Goal: Task Accomplishment & Management: Complete application form

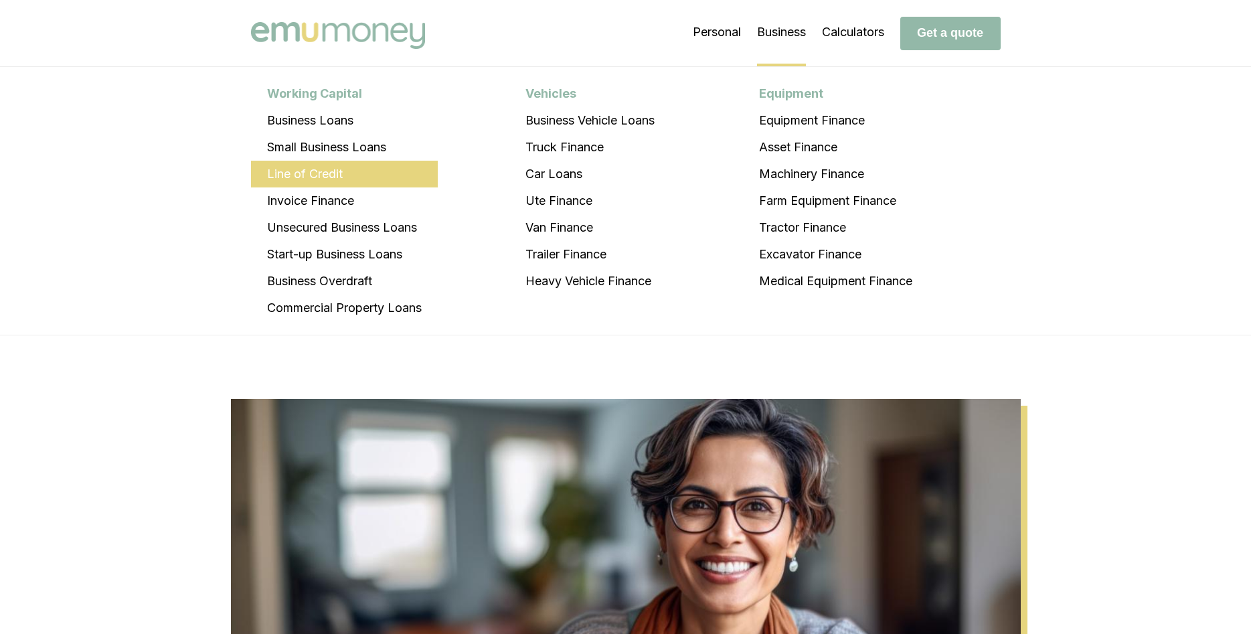
click at [404, 180] on li "Line of Credit" at bounding box center [344, 174] width 187 height 27
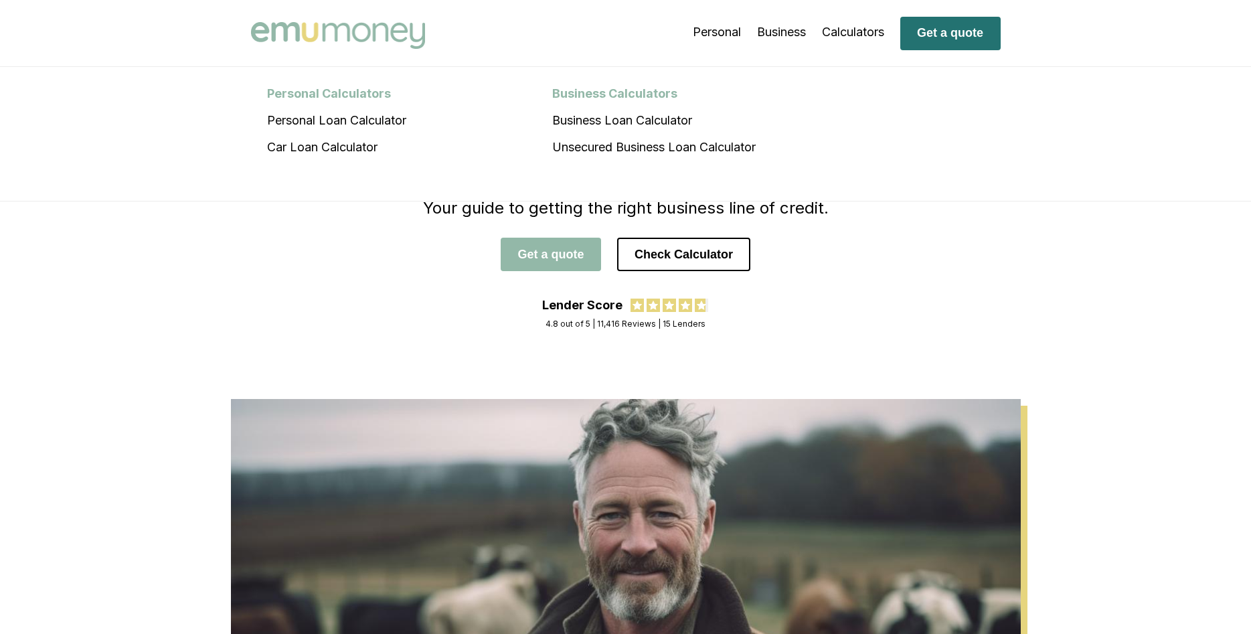
click at [906, 38] on button "Get a quote" at bounding box center [950, 33] width 100 height 33
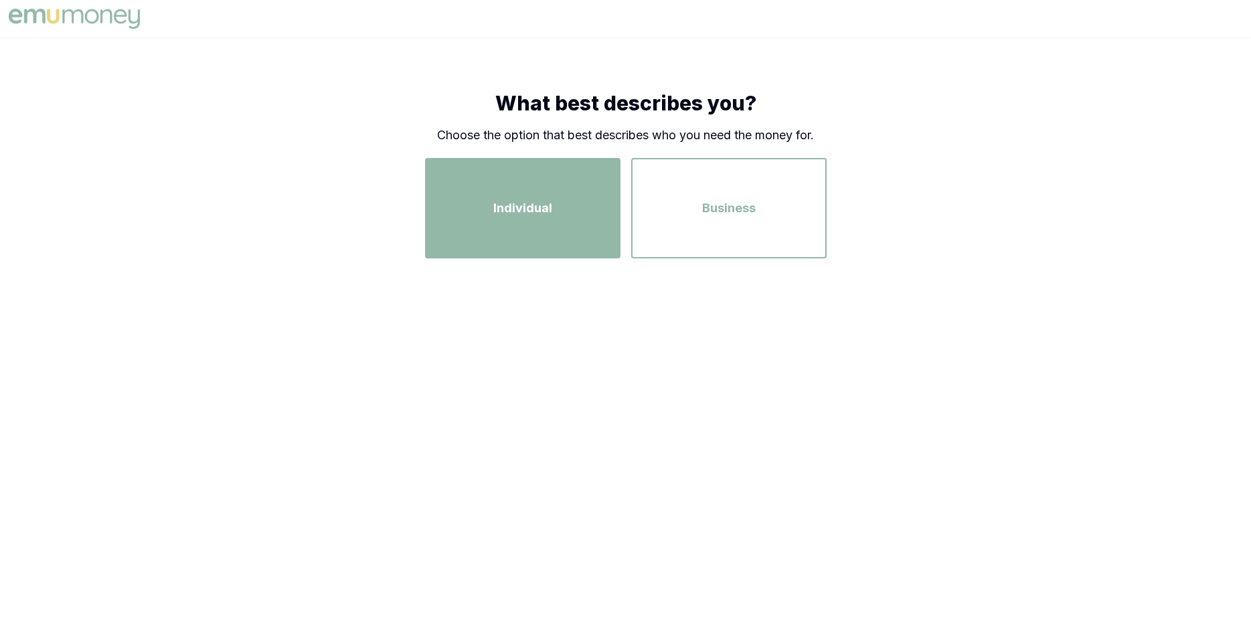
click at [552, 203] on div "Individual" at bounding box center [522, 208] width 171 height 76
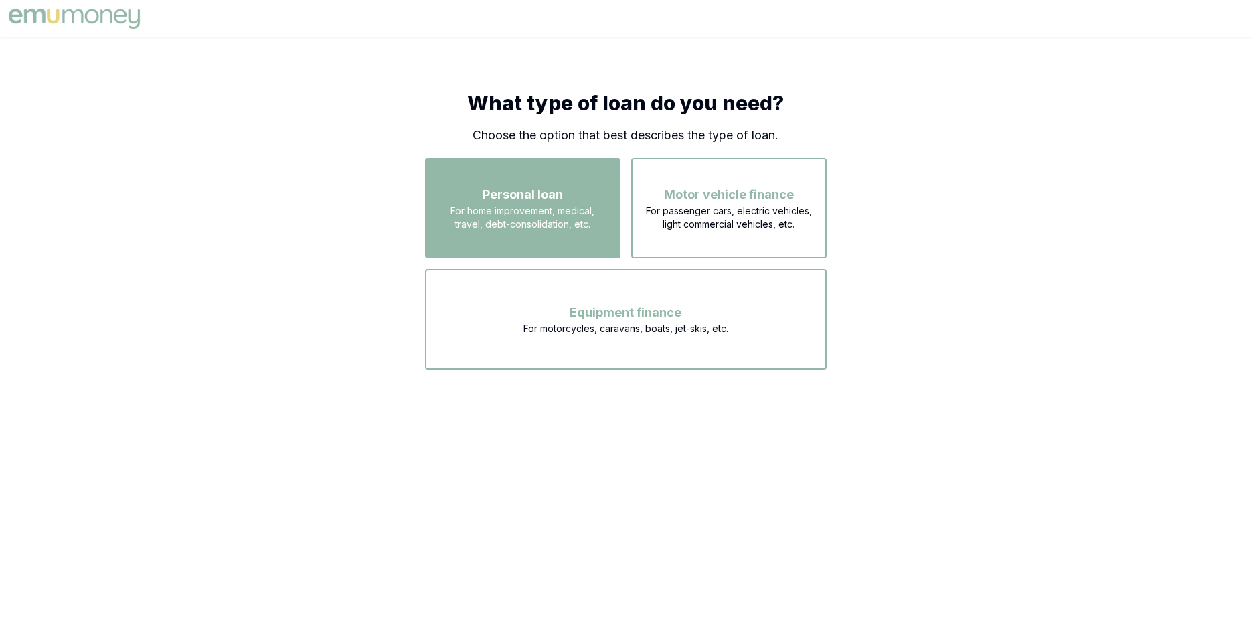
click at [585, 213] on span "For home improvement, medical, travel, debt-consolidation, etc." at bounding box center [522, 217] width 171 height 27
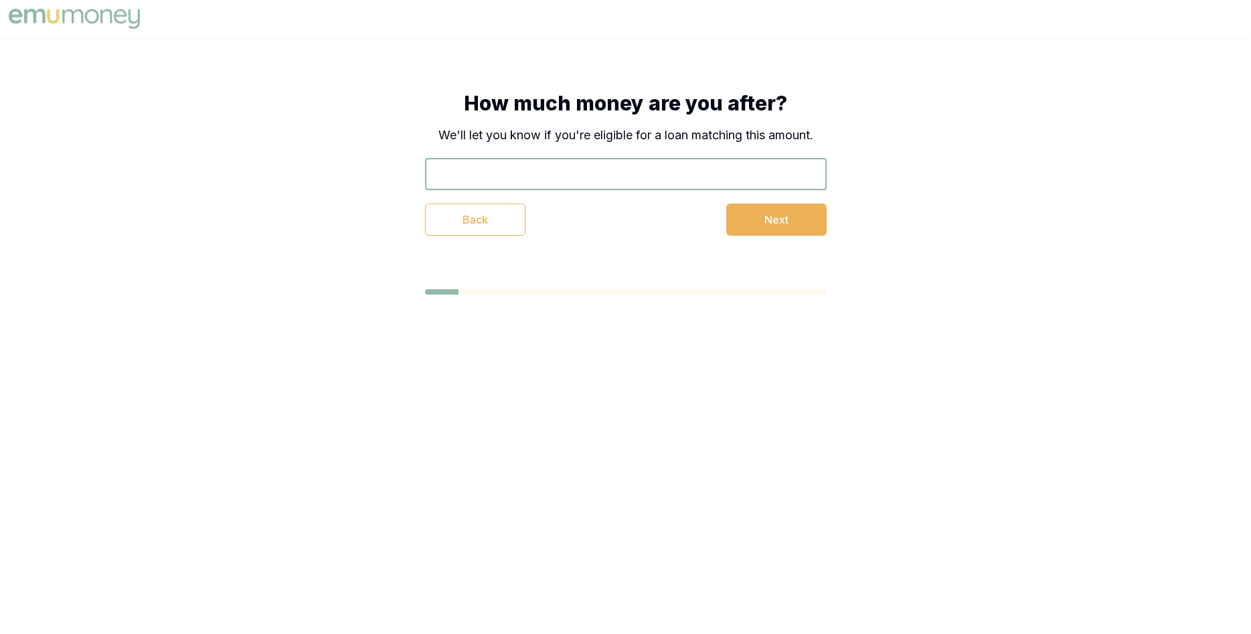
click at [574, 177] on input "text" at bounding box center [626, 174] width 402 height 32
type input "$14,000"
click at [758, 215] on button "Next" at bounding box center [776, 219] width 100 height 32
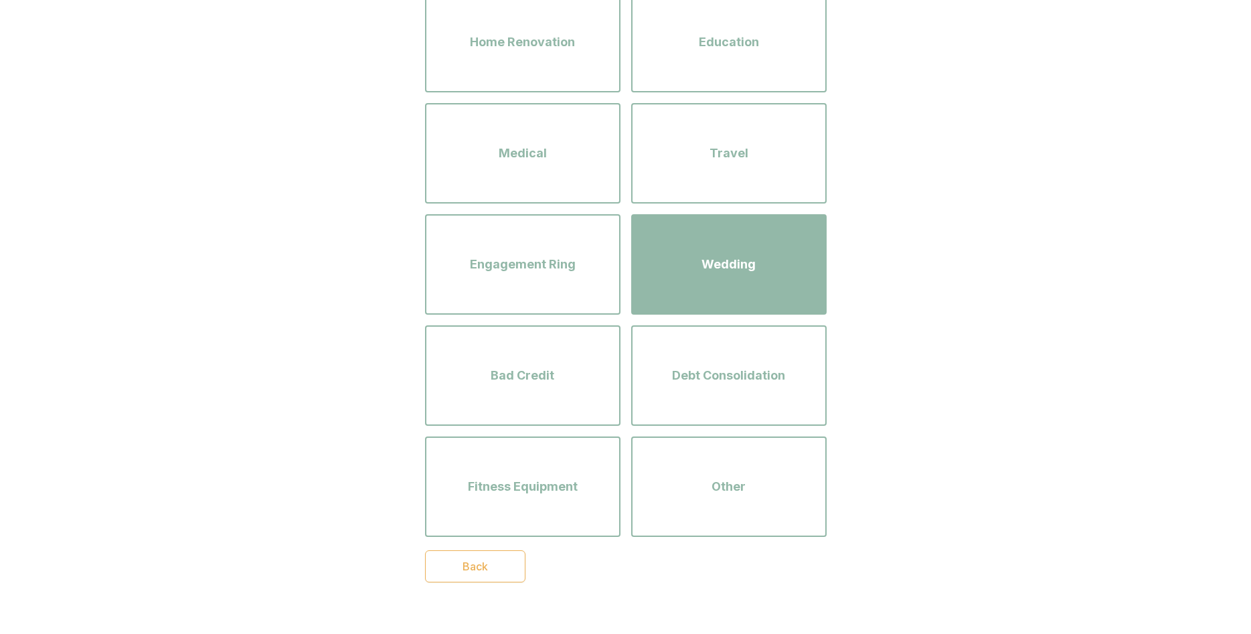
scroll to position [227, 0]
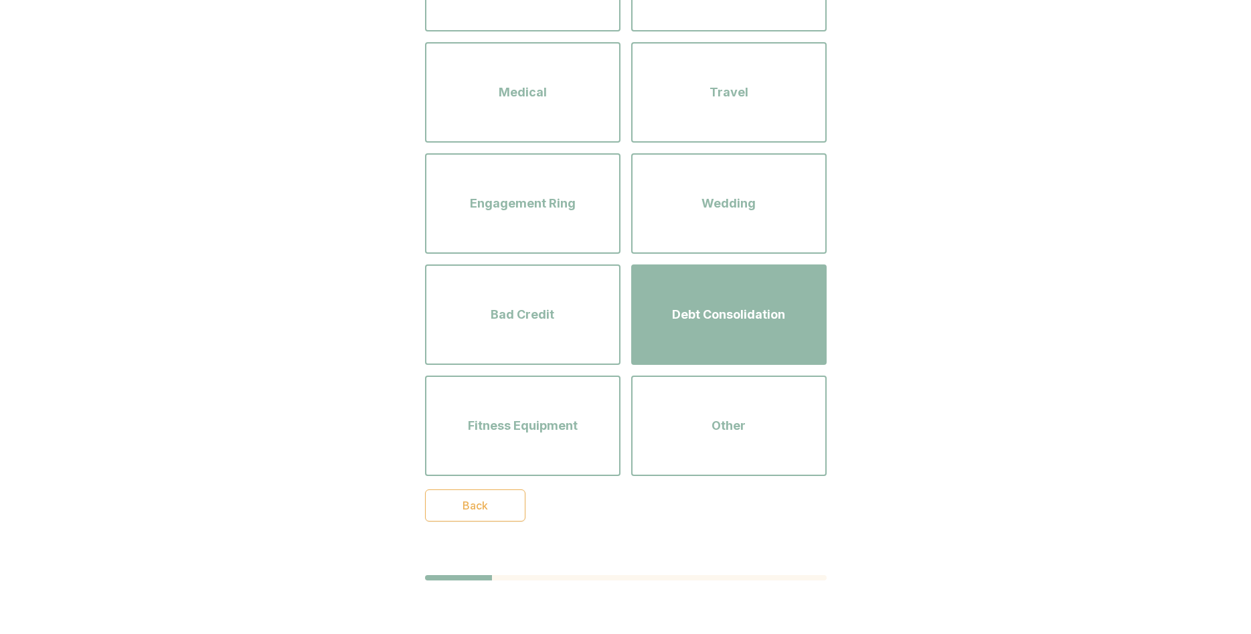
click at [672, 294] on div "Debt Consolidation" at bounding box center [728, 314] width 171 height 76
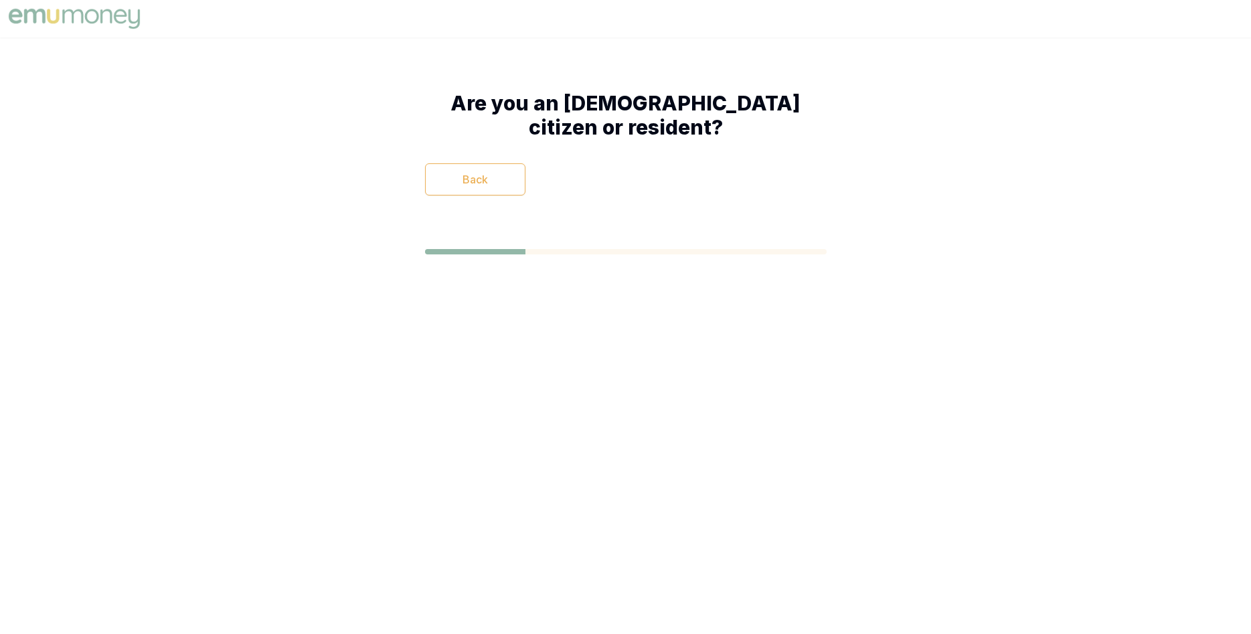
scroll to position [0, 0]
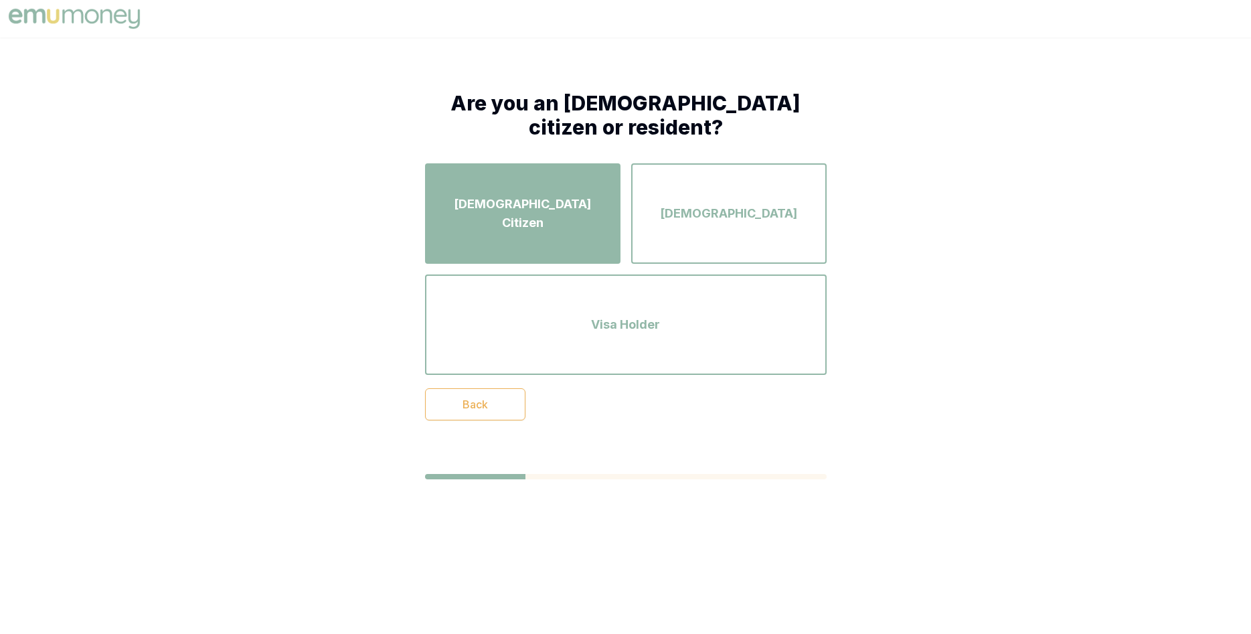
click at [549, 207] on span "[DEMOGRAPHIC_DATA] Citizen" at bounding box center [522, 213] width 171 height 37
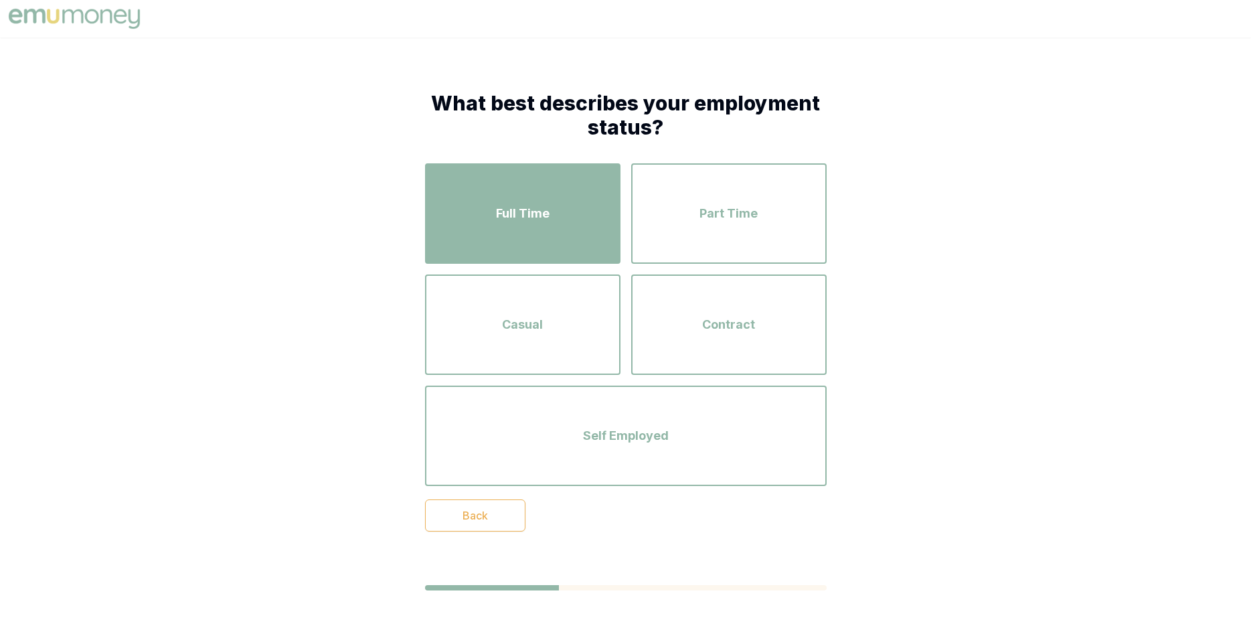
click at [575, 218] on div "Full Time" at bounding box center [522, 213] width 171 height 76
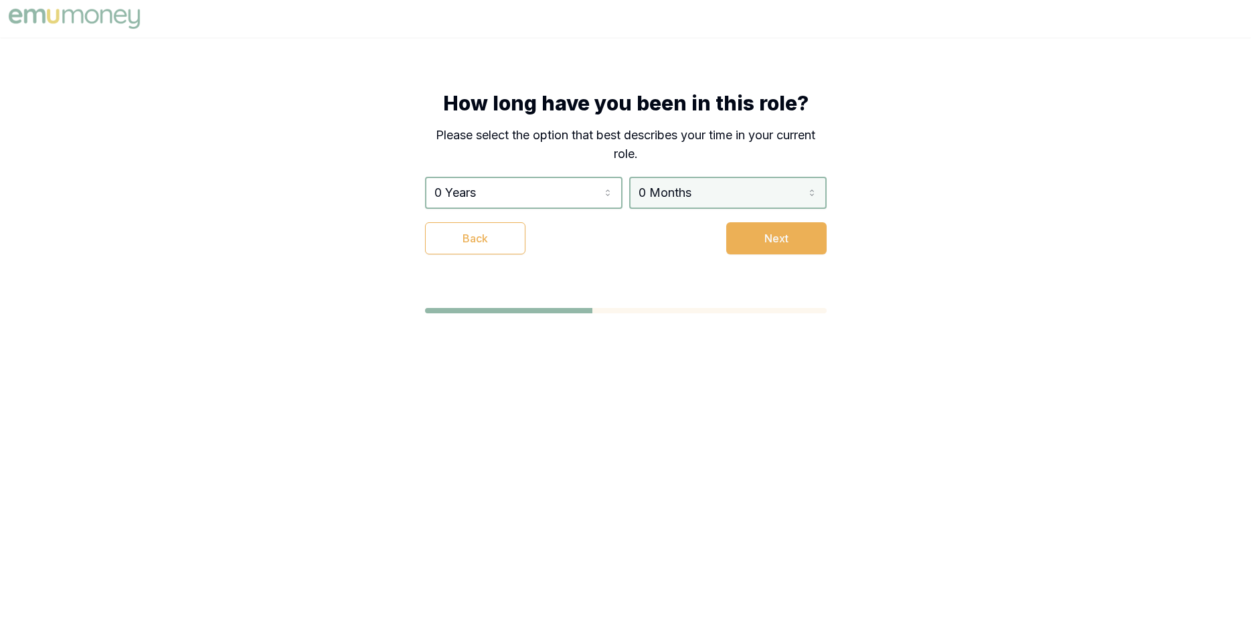
click at [654, 189] on html "How long have you been in this role? Please select the option that best describ…" at bounding box center [625, 317] width 1251 height 634
click at [731, 185] on html "How long have you been in this role? Please select the option that best describ…" at bounding box center [625, 317] width 1251 height 634
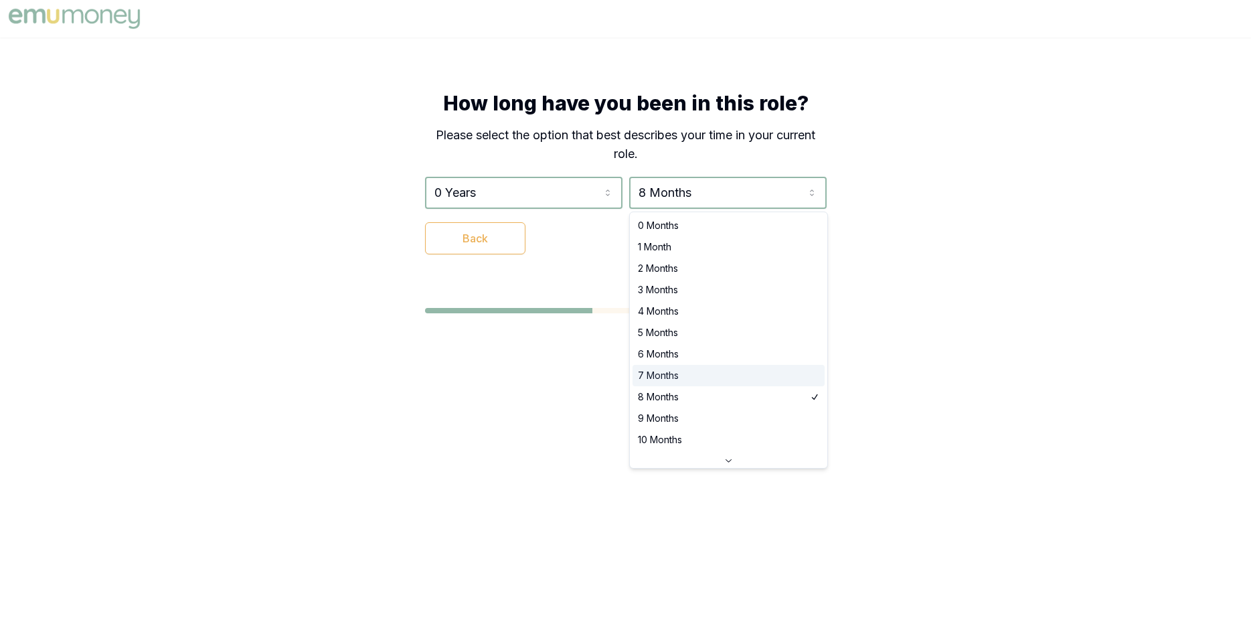
select select "7"
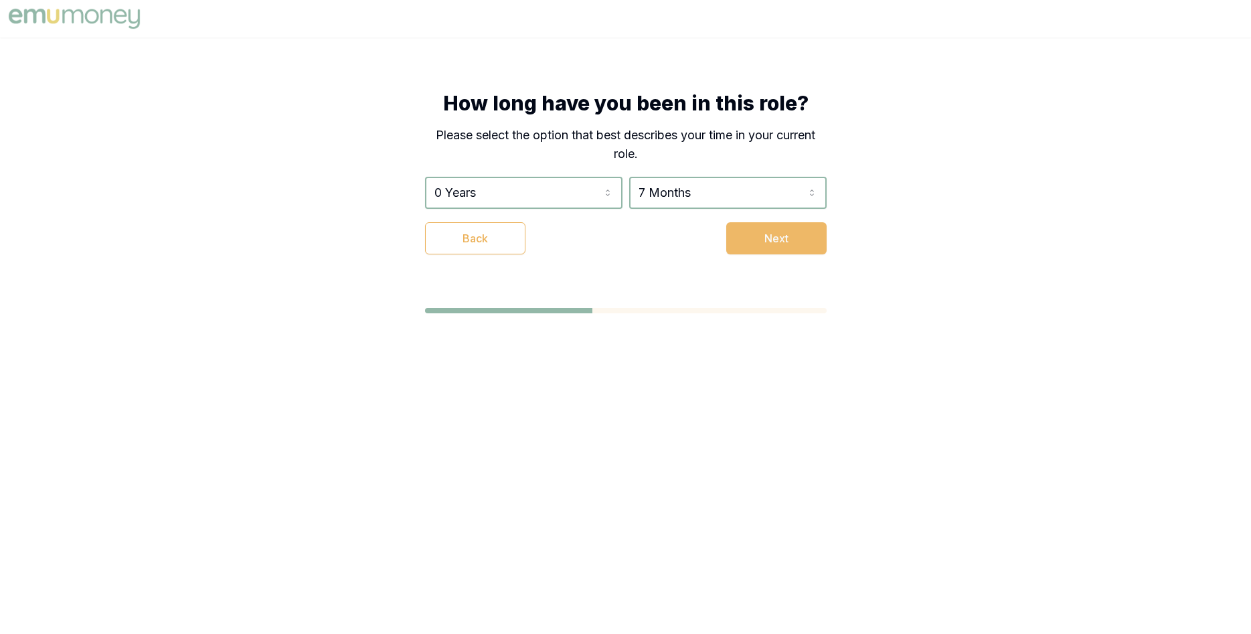
click at [809, 247] on button "Next" at bounding box center [776, 238] width 100 height 32
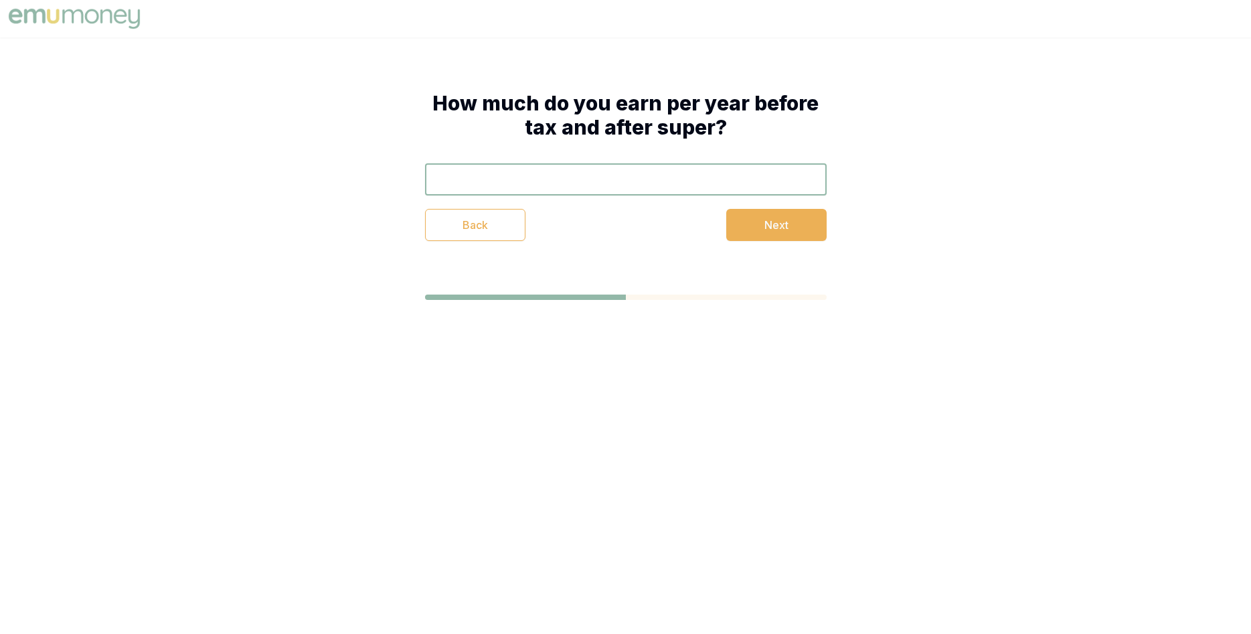
click at [691, 187] on input "text" at bounding box center [626, 179] width 402 height 32
click at [647, 187] on input "text" at bounding box center [626, 179] width 402 height 32
type input "$69,058"
click at [771, 212] on button "Next" at bounding box center [776, 225] width 100 height 32
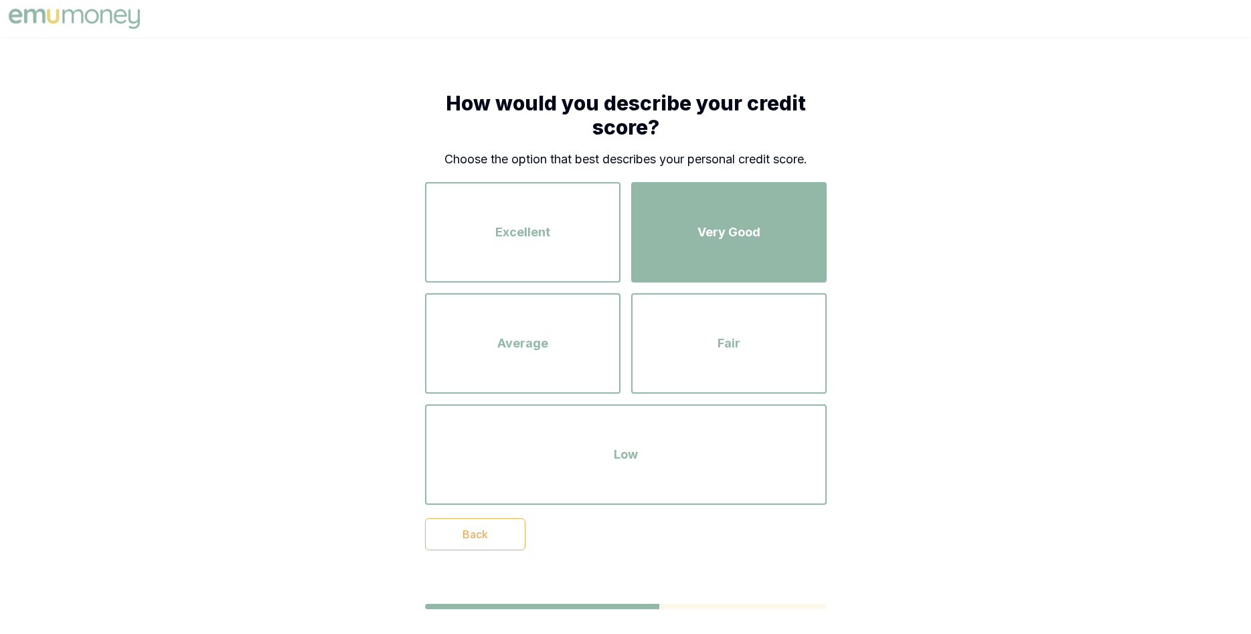
click at [733, 243] on div "Very Good" at bounding box center [728, 232] width 171 height 76
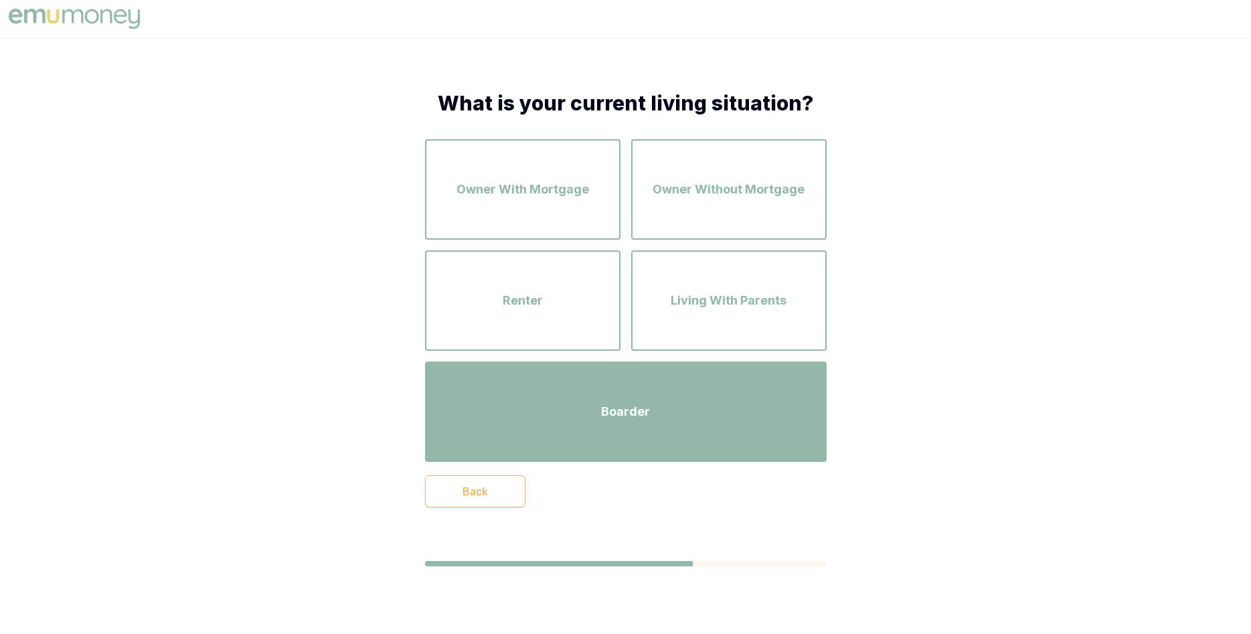
click at [612, 369] on button "Boarder" at bounding box center [626, 411] width 402 height 100
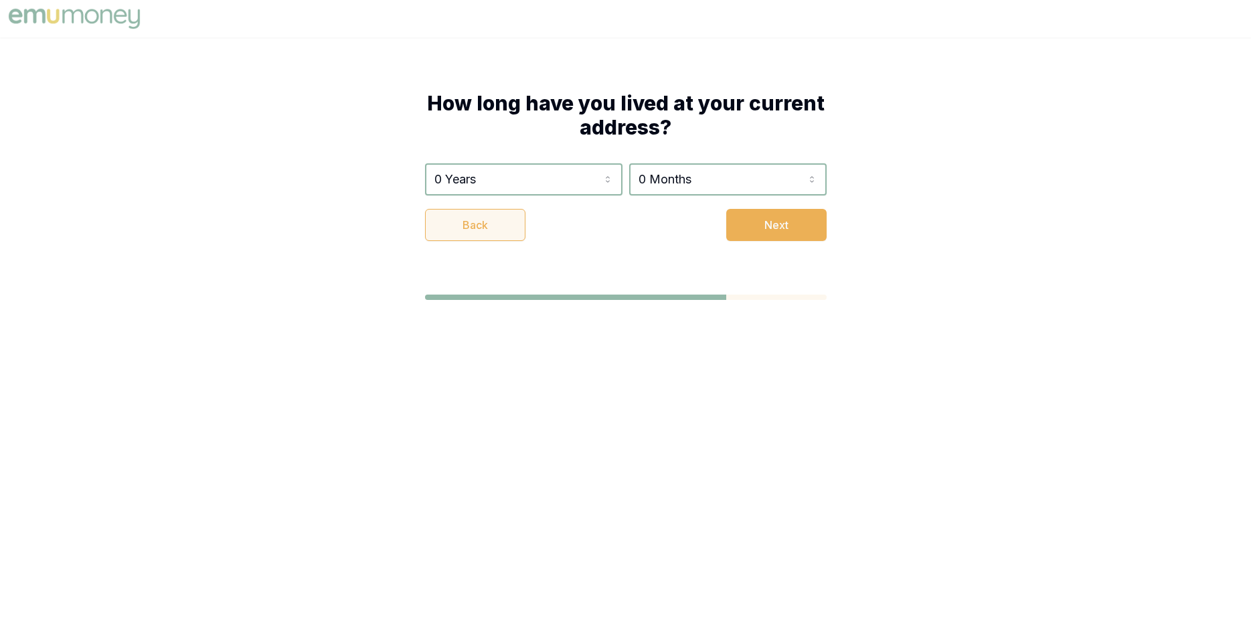
click at [501, 232] on button "Back" at bounding box center [475, 225] width 100 height 32
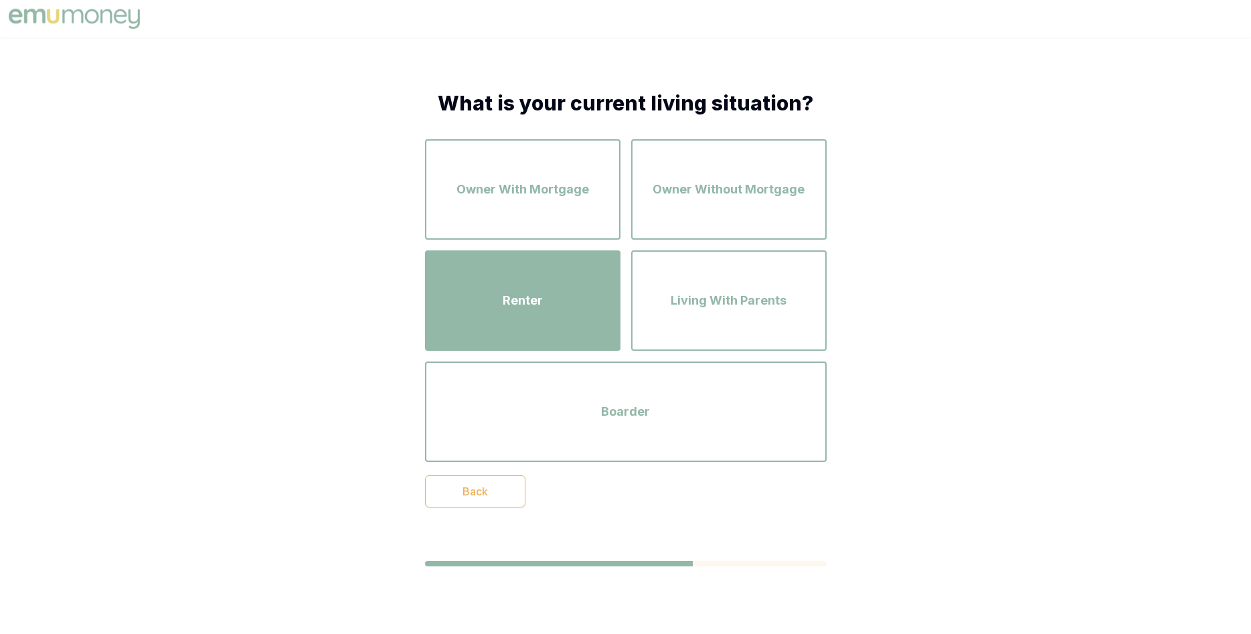
click at [551, 303] on div "Renter" at bounding box center [522, 300] width 171 height 76
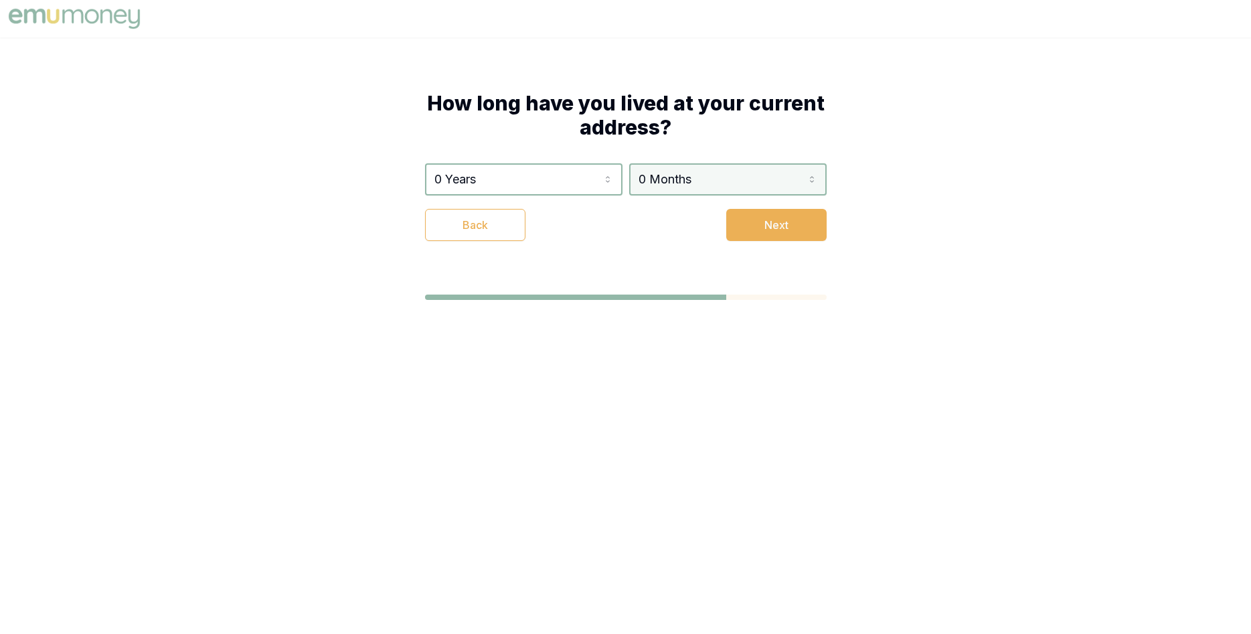
click at [691, 190] on html "How long have you lived at your current address? 0 Years 0 Years 1 Year 2 Years…" at bounding box center [625, 317] width 1251 height 634
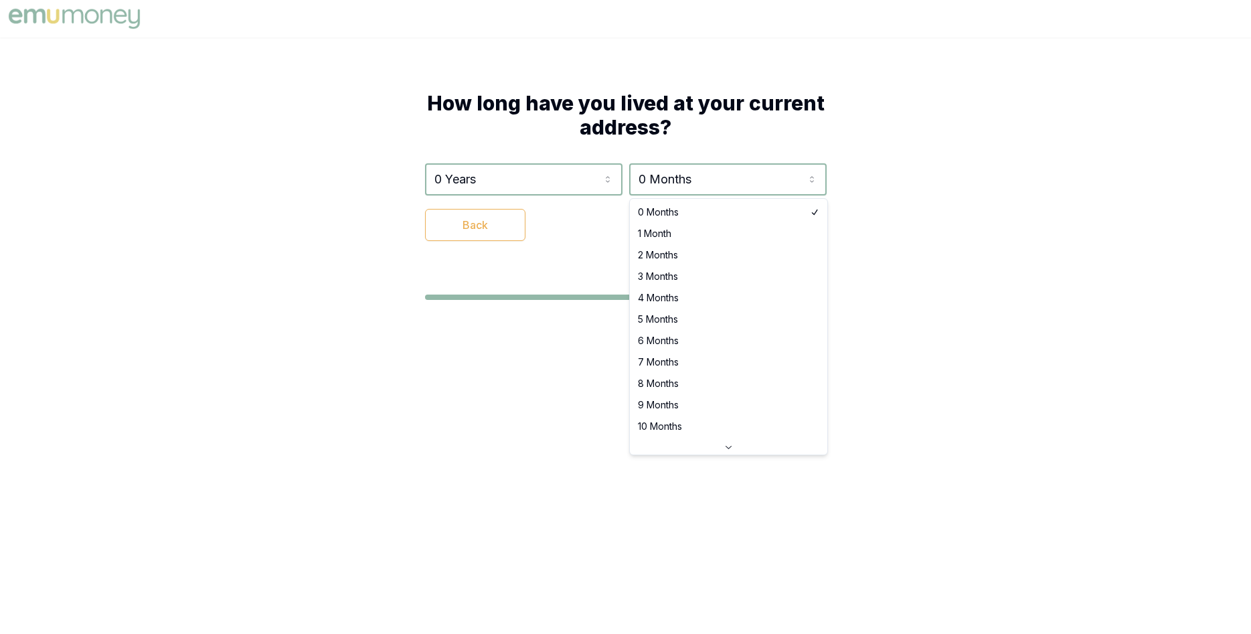
click at [545, 188] on html "How long have you lived at your current address? 0 Years 0 Years 1 Year 2 Years…" at bounding box center [625, 317] width 1251 height 634
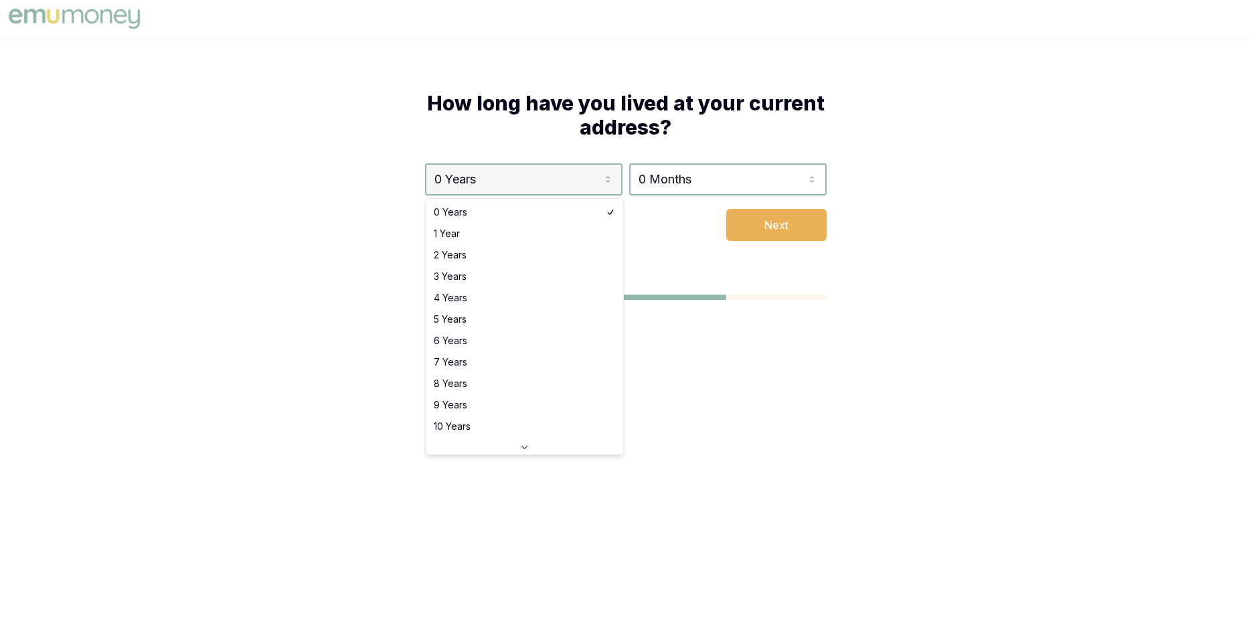
click at [525, 178] on html "How long have you lived at your current address? 0 Years 0 Years 1 Year 2 Years…" at bounding box center [625, 317] width 1251 height 634
select select "2"
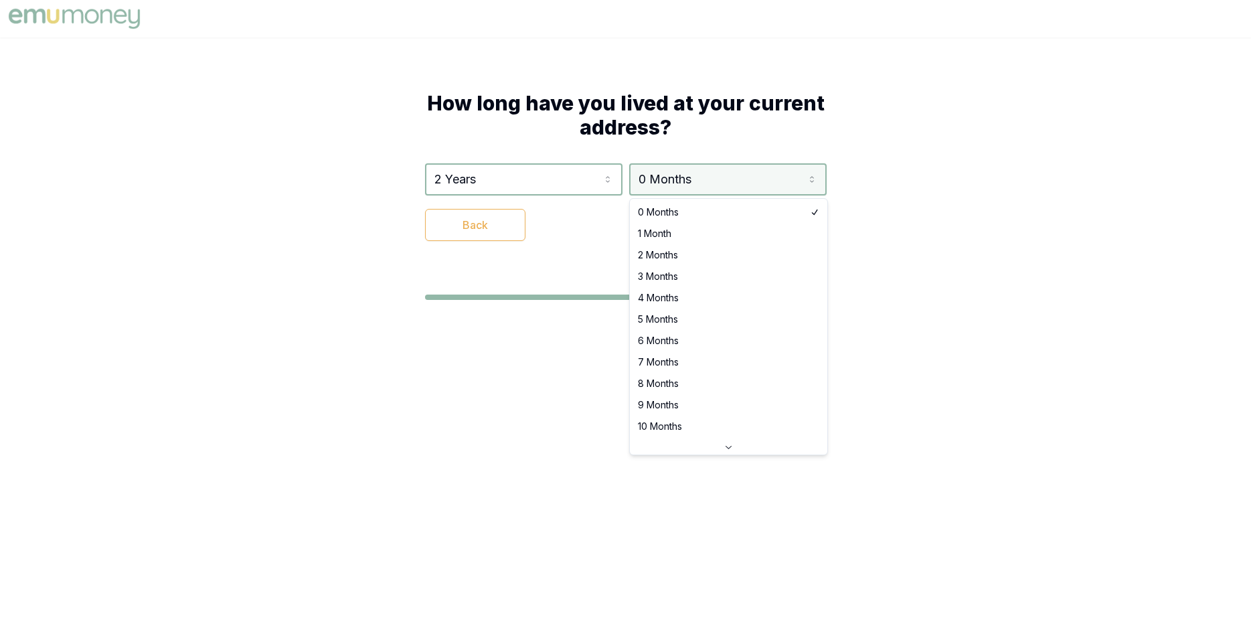
click at [693, 184] on html "How long have you lived at your current address? 2 Years 0 Years 1 Year 2 Years…" at bounding box center [625, 317] width 1251 height 634
select select "10"
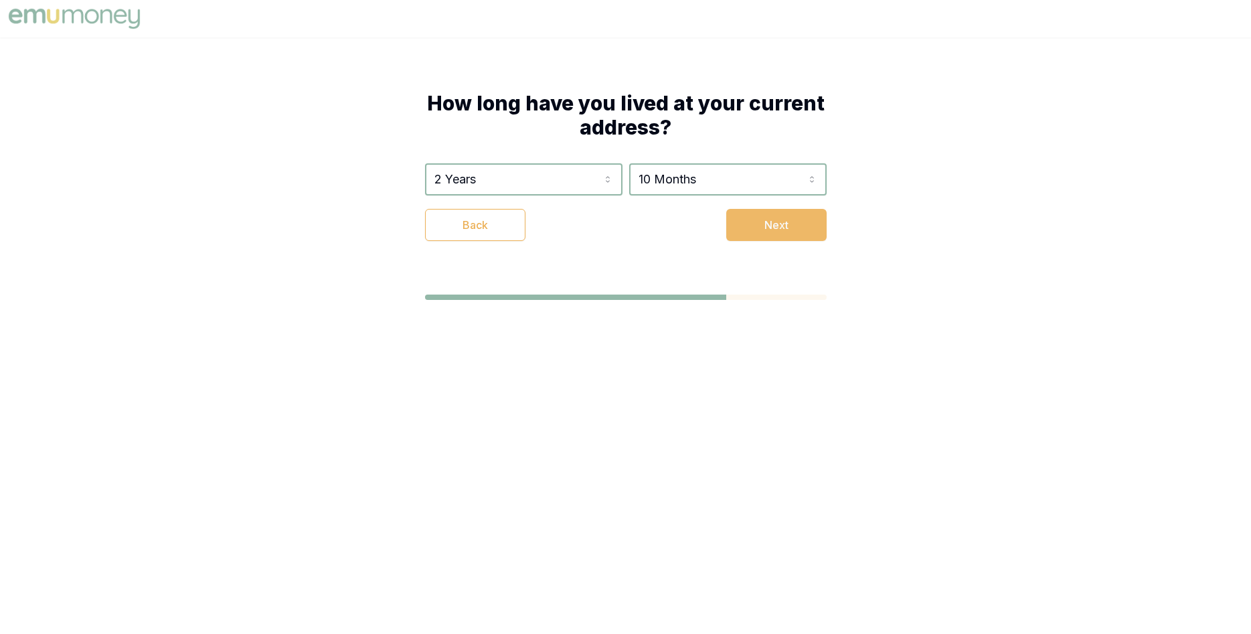
click at [778, 235] on button "Next" at bounding box center [776, 225] width 100 height 32
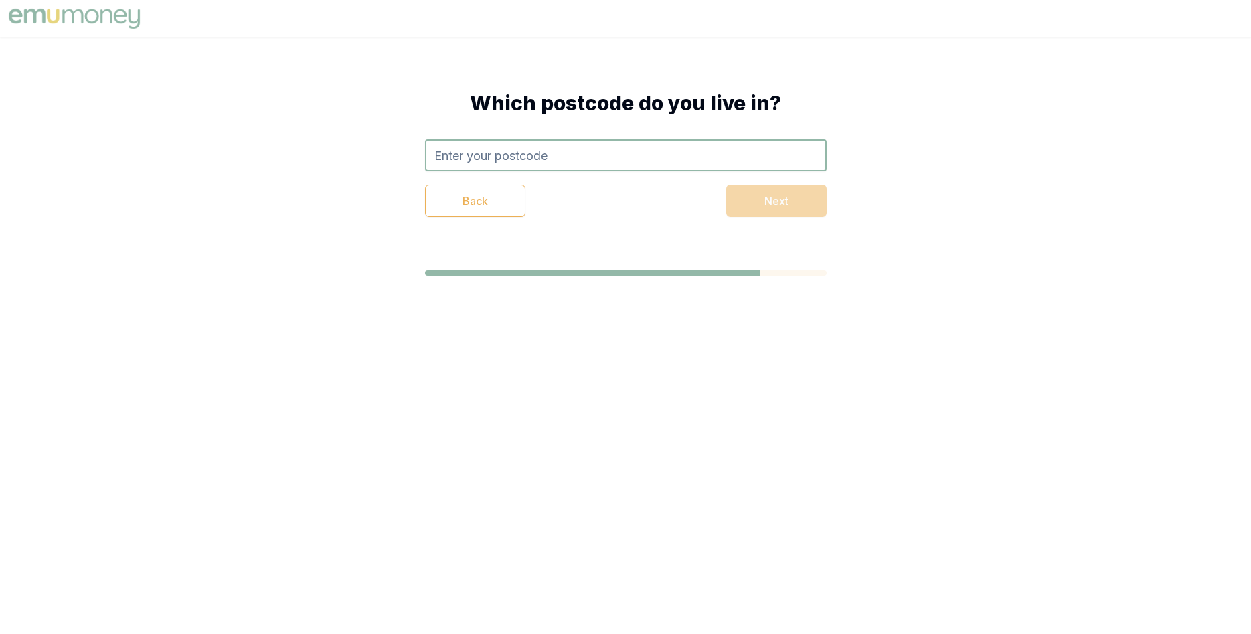
click at [574, 157] on input "text" at bounding box center [626, 155] width 402 height 32
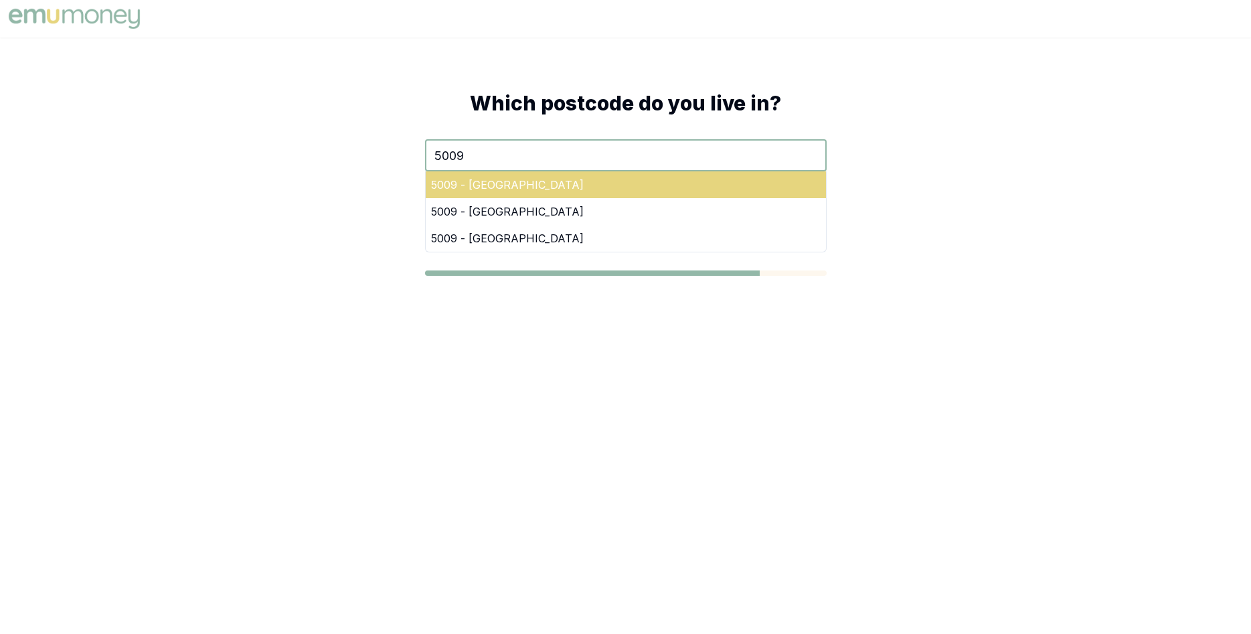
type input "5009"
click at [471, 187] on div "5009 - [GEOGRAPHIC_DATA]" at bounding box center [626, 184] width 400 height 27
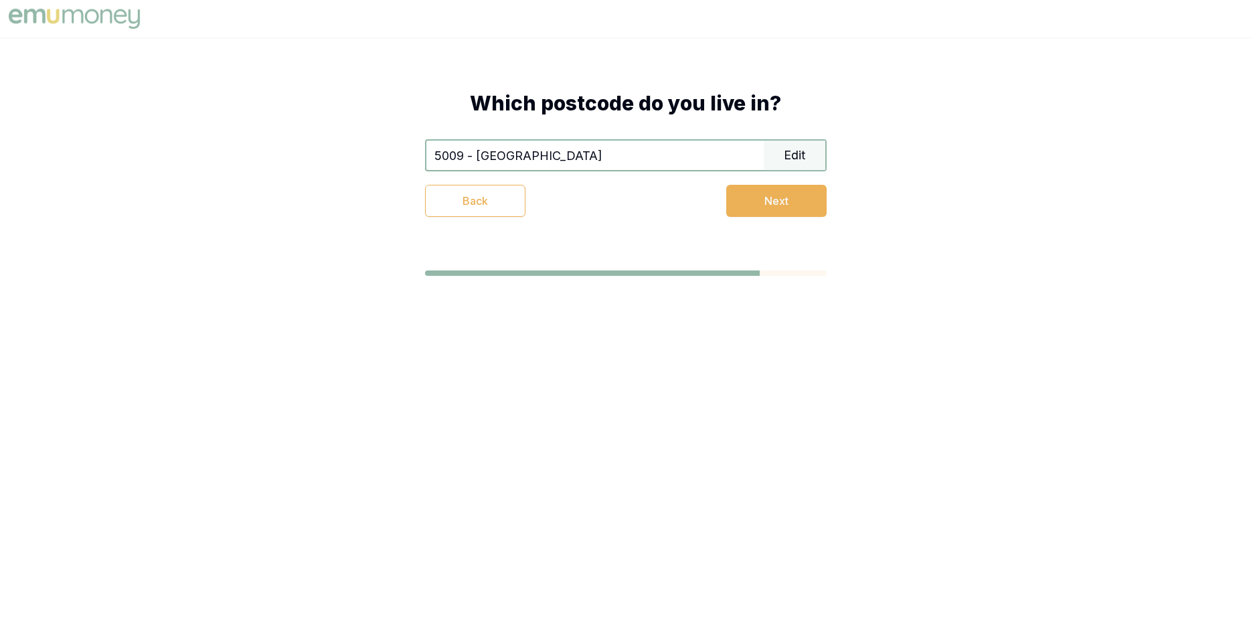
drag, startPoint x: 834, startPoint y: 213, endPoint x: 827, endPoint y: 211, distance: 7.0
click at [831, 213] on div "Which postcode do you live in? 5009 - [GEOGRAPHIC_DATA] Edit Back Next" at bounding box center [625, 153] width 509 height 233
click at [809, 203] on button "Next" at bounding box center [776, 201] width 100 height 32
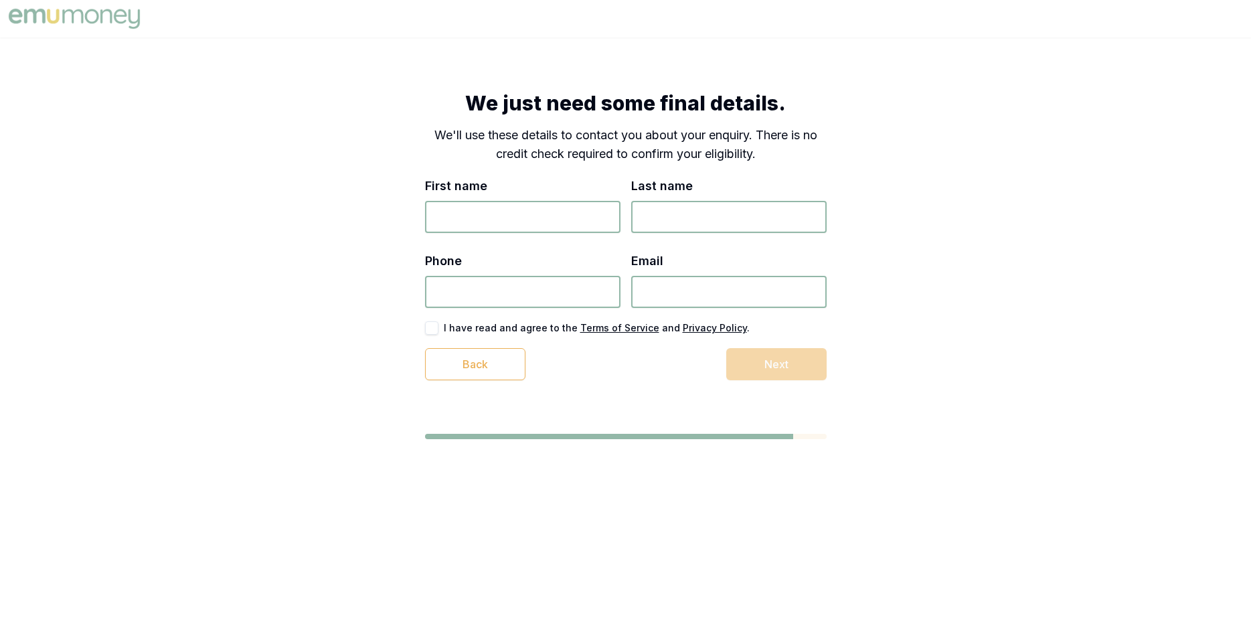
click at [517, 207] on input "First name" at bounding box center [522, 217] width 195 height 32
type input "[PERSON_NAME]"
type input "Dalle Nogare"
type input "0466 404 952"
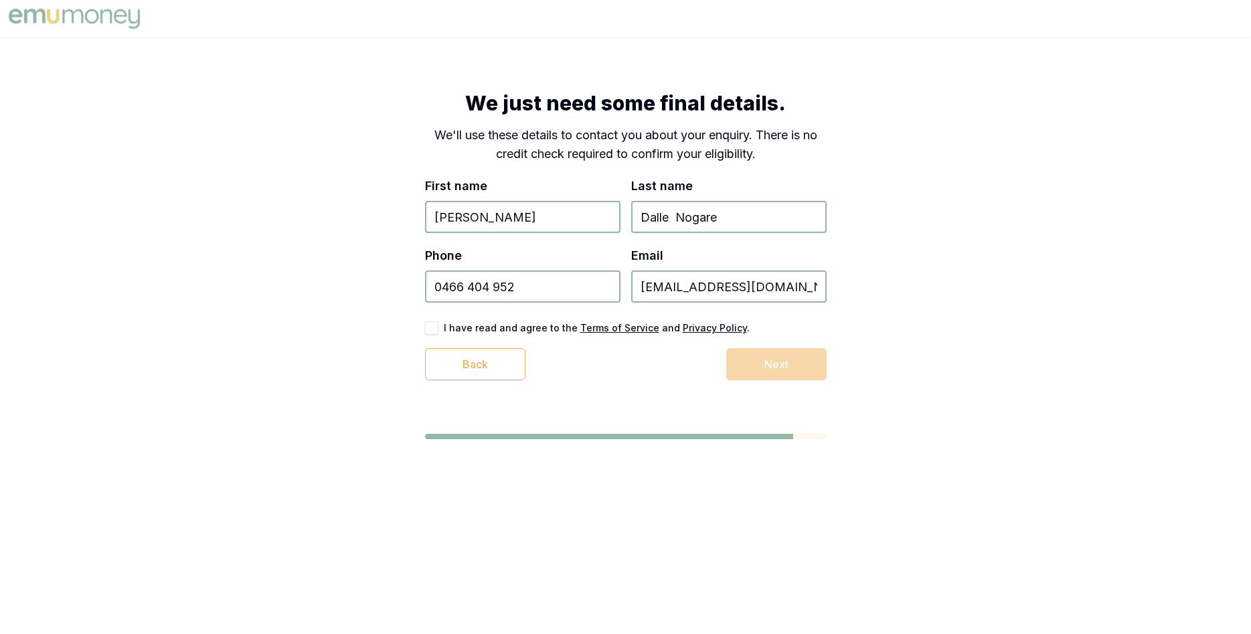
type input "[EMAIL_ADDRESS][DOMAIN_NAME]"
click at [507, 321] on div "First name [PERSON_NAME] Last name [PERSON_NAME] Phone [PHONE_NUMBER] Email [EM…" at bounding box center [626, 278] width 402 height 203
click at [513, 327] on label "I have read and agree to the Terms of Service and Privacy Policy ." at bounding box center [597, 327] width 306 height 9
drag, startPoint x: 518, startPoint y: 332, endPoint x: 480, endPoint y: 328, distance: 38.4
click at [513, 333] on label "I have read and agree to the Terms of Service and Privacy Policy ." at bounding box center [597, 327] width 306 height 9
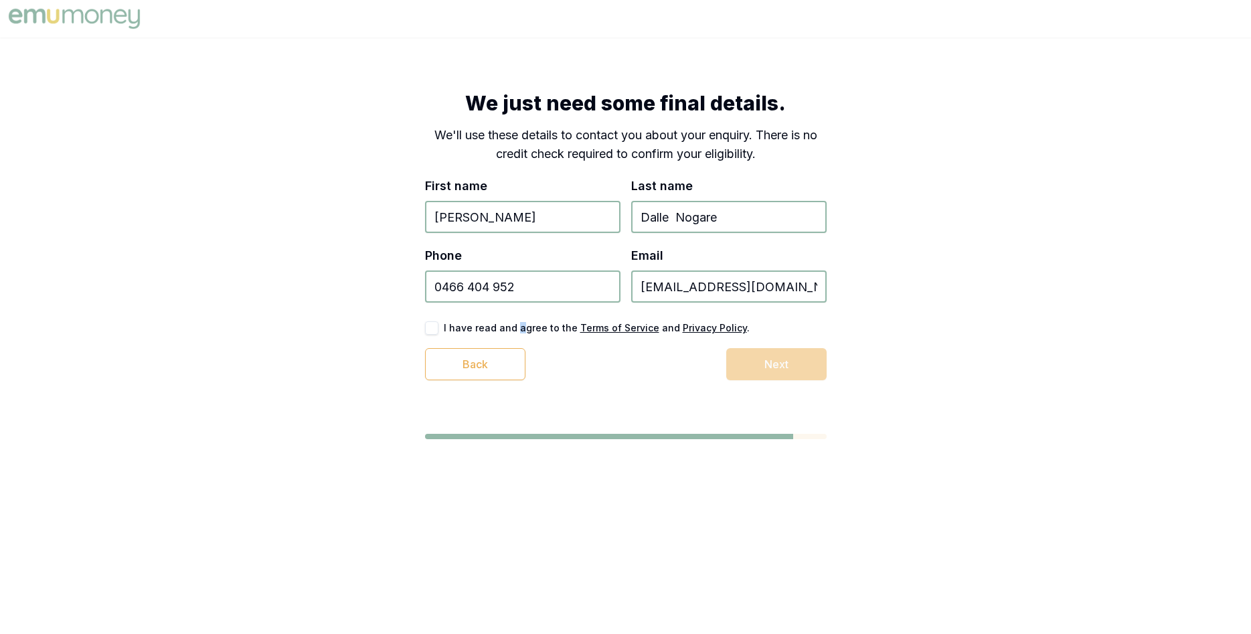
click at [436, 324] on button "button" at bounding box center [431, 327] width 13 height 13
type button "on"
click at [685, 327] on u "Privacy Policy" at bounding box center [715, 327] width 64 height 11
click at [756, 365] on button "Next" at bounding box center [776, 364] width 100 height 32
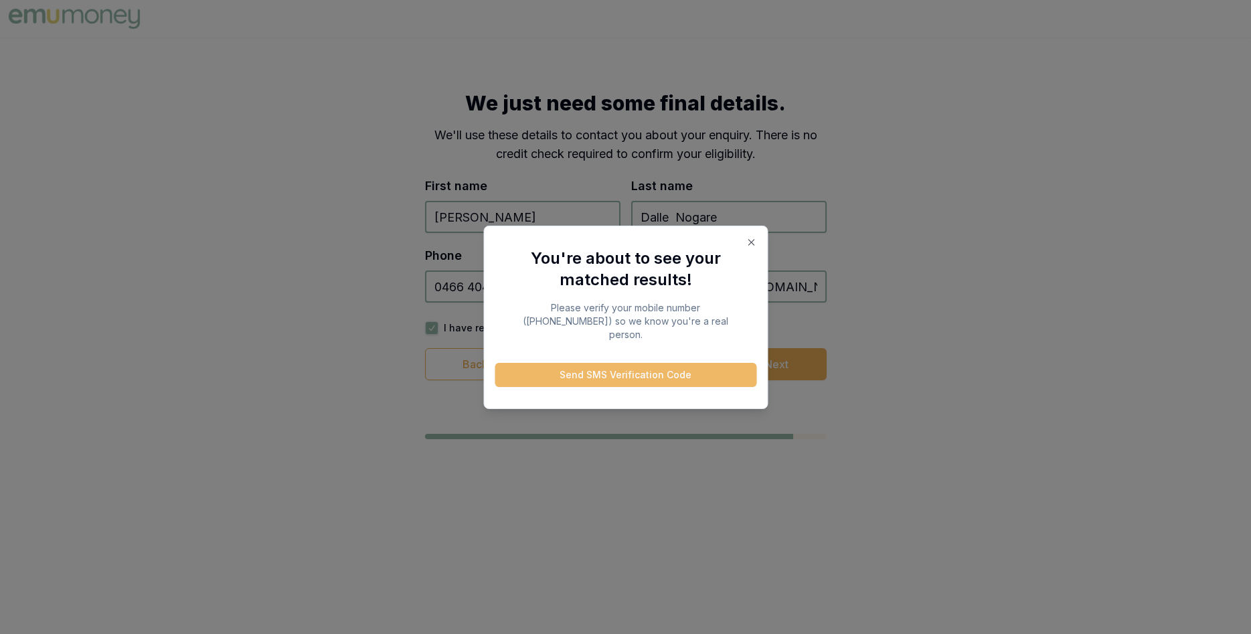
click at [703, 367] on button "Send SMS Verification Code" at bounding box center [626, 375] width 262 height 24
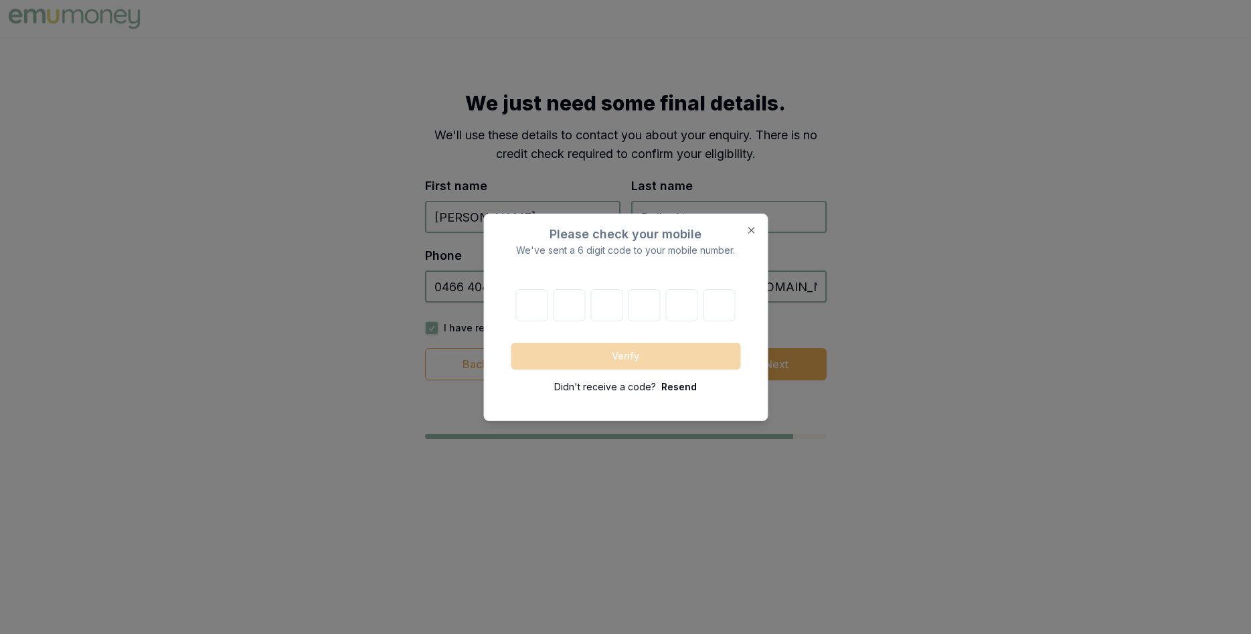
drag, startPoint x: 553, startPoint y: 301, endPoint x: 546, endPoint y: 306, distance: 8.2
click at [552, 302] on div at bounding box center [626, 305] width 230 height 32
click at [545, 306] on input "number" at bounding box center [532, 305] width 32 height 32
type input "3"
type input "8"
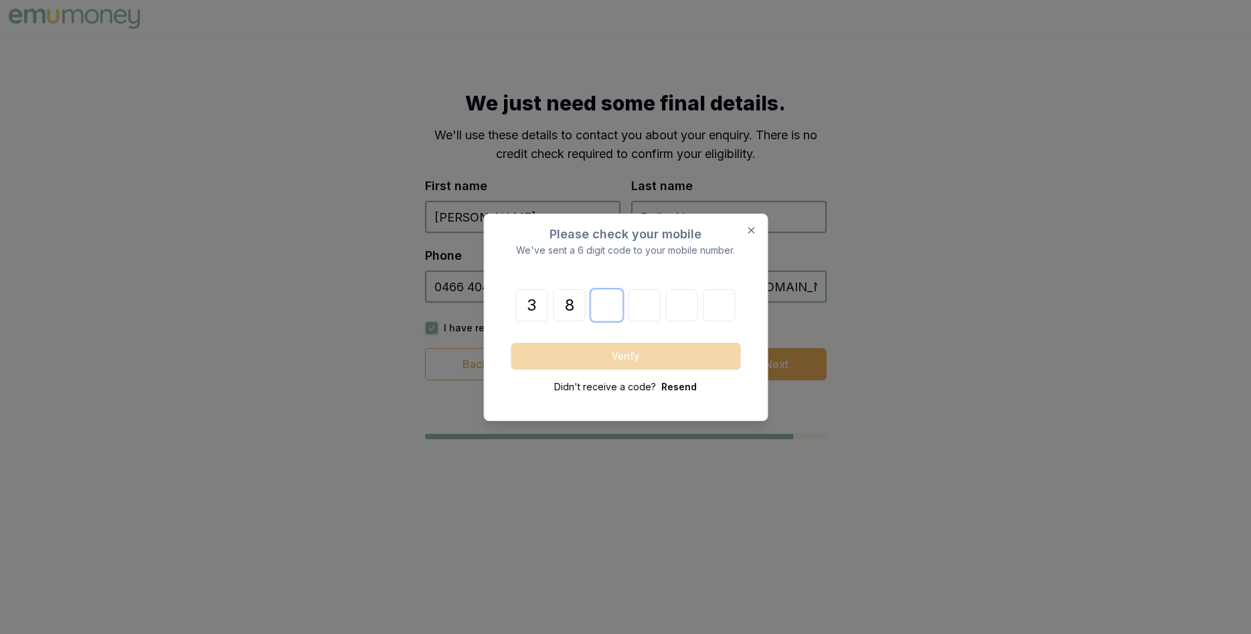
type input "7"
type input "2"
type input "5"
type input "6"
click at [511, 343] on button "Verify" at bounding box center [626, 356] width 230 height 27
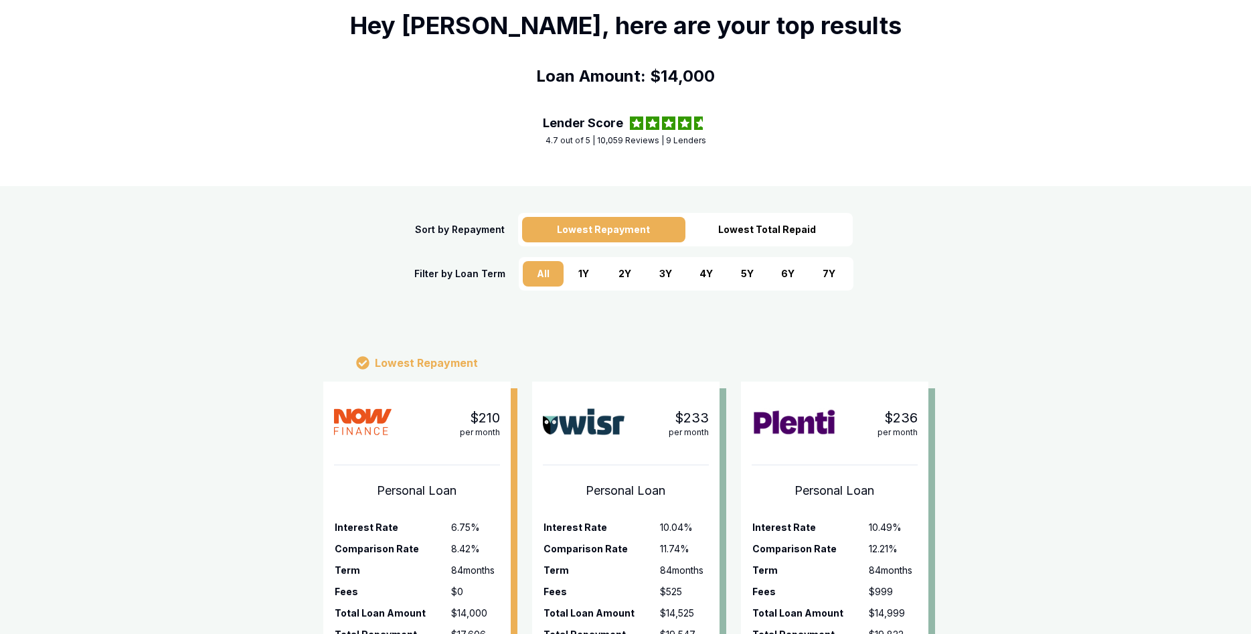
scroll to position [68, 0]
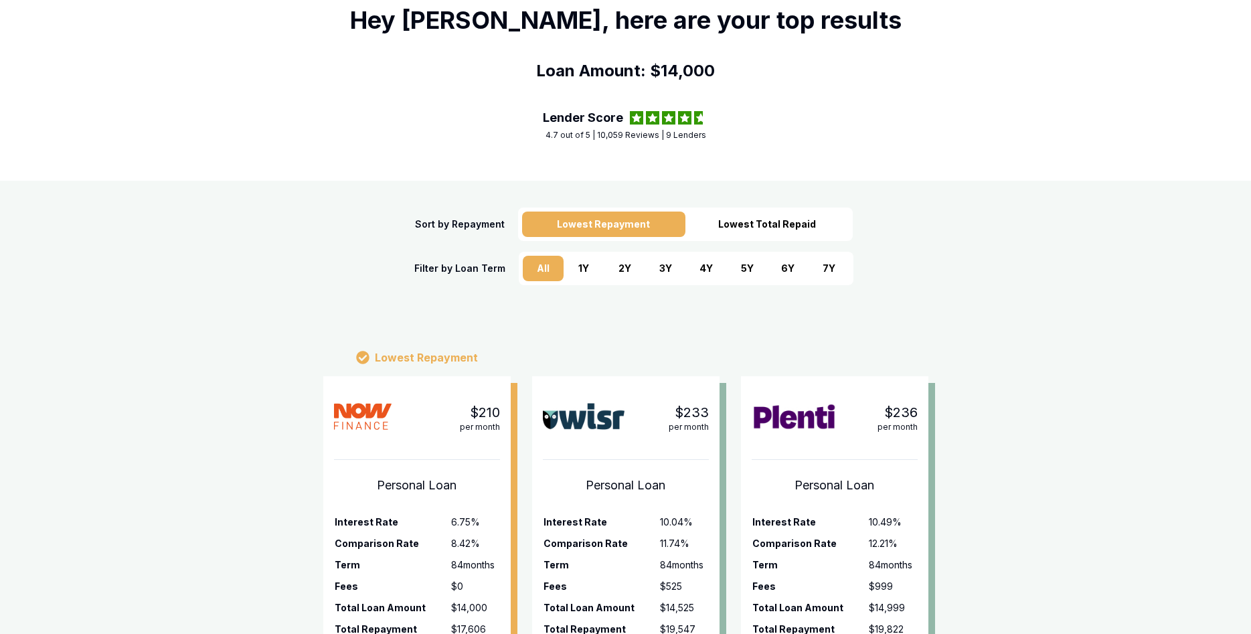
click at [671, 272] on div "3 Y" at bounding box center [665, 268] width 41 height 25
click at [740, 228] on div "Lowest Total Repaid" at bounding box center [766, 223] width 163 height 25
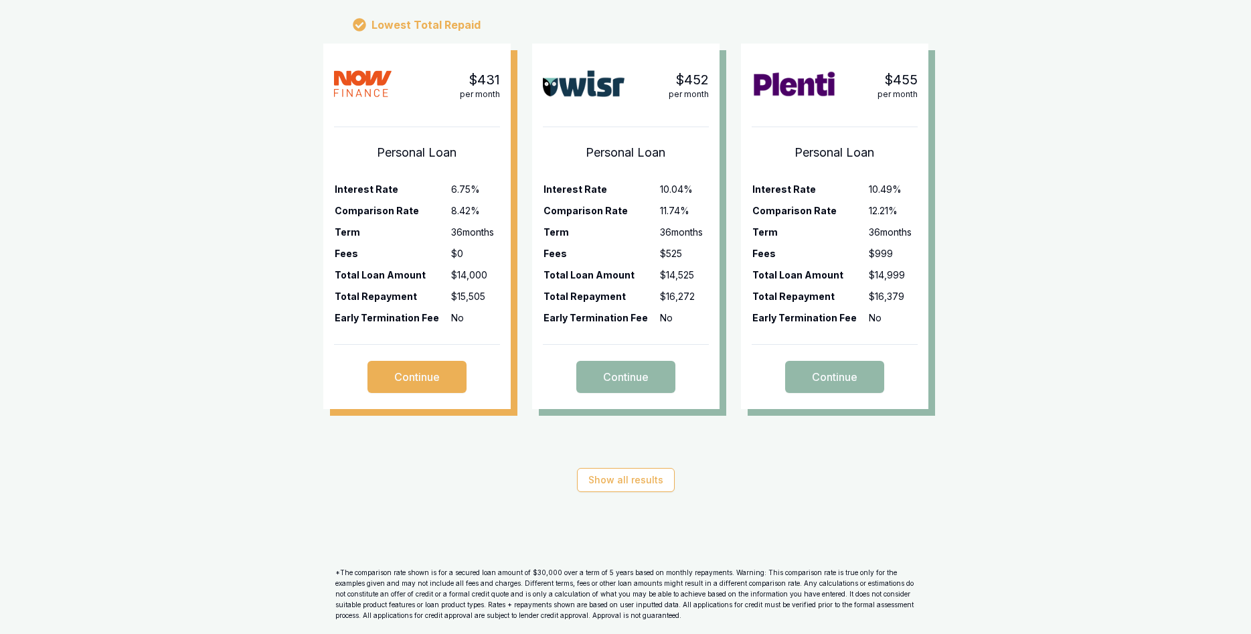
scroll to position [441, 0]
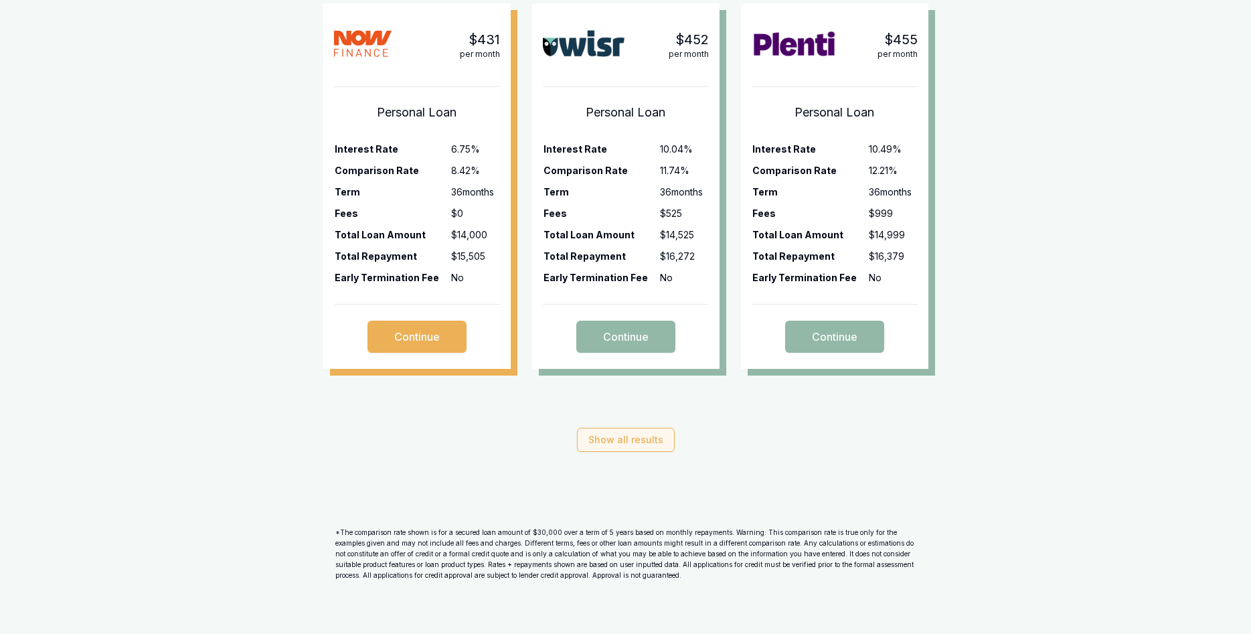
click at [603, 449] on button "Show all results" at bounding box center [626, 440] width 98 height 24
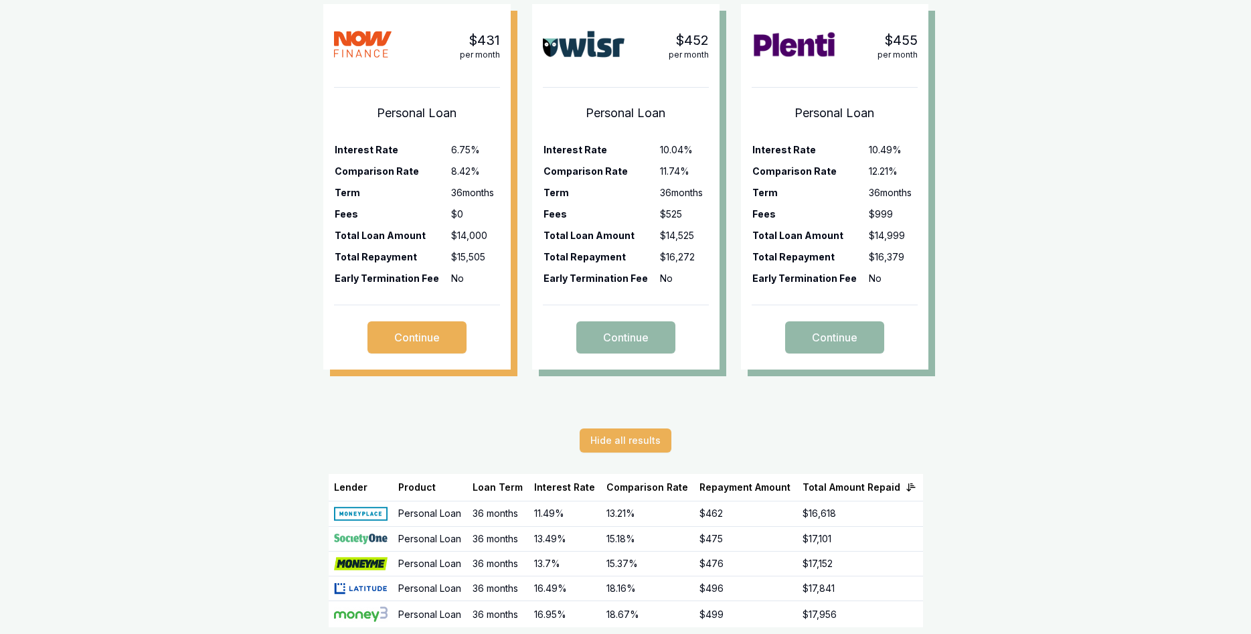
scroll to position [432, 0]
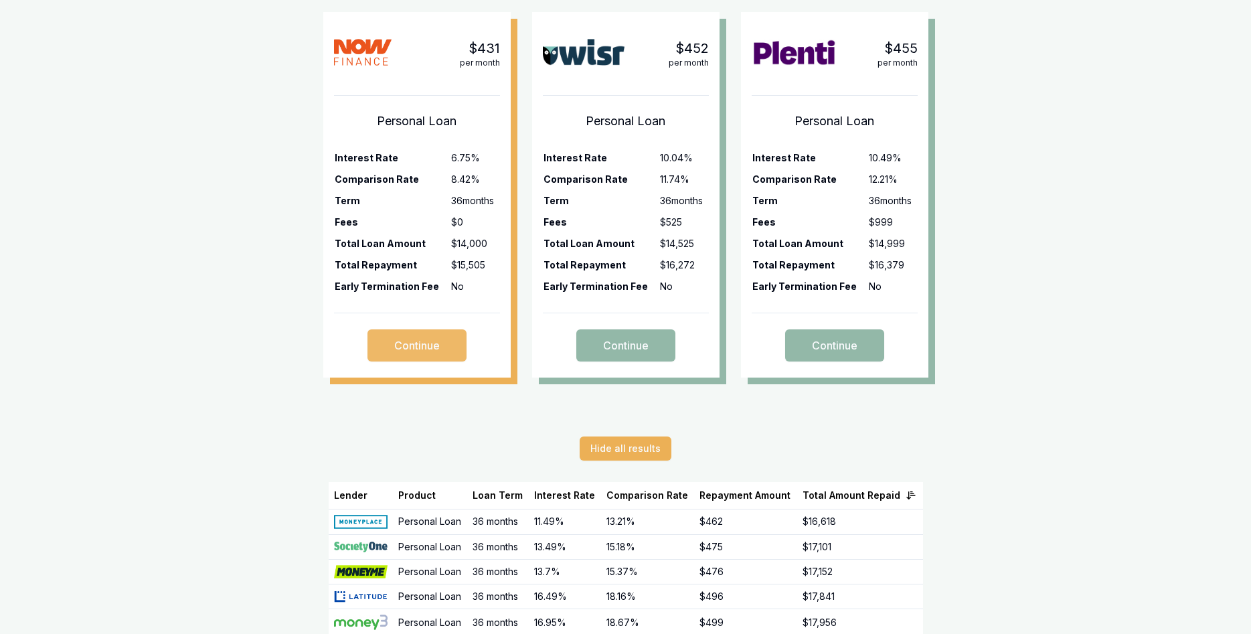
click at [438, 343] on button "Continue" at bounding box center [416, 345] width 99 height 32
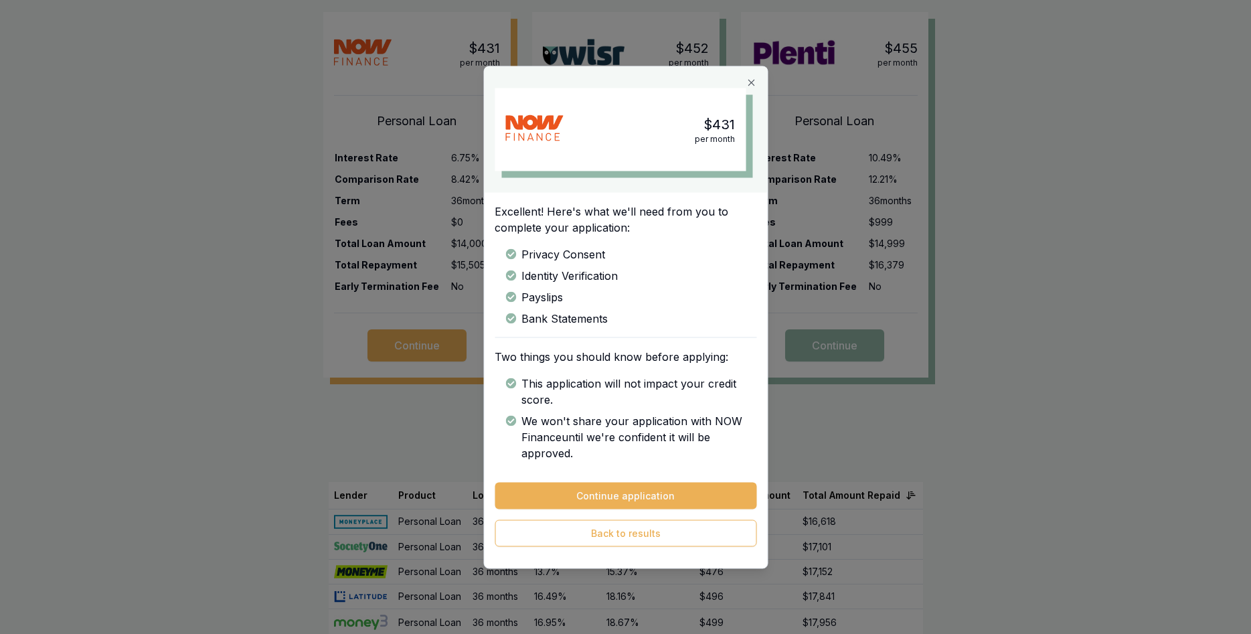
click at [738, 86] on div "$431 per month" at bounding box center [625, 129] width 283 height 126
click at [751, 80] on icon "button" at bounding box center [751, 82] width 11 height 11
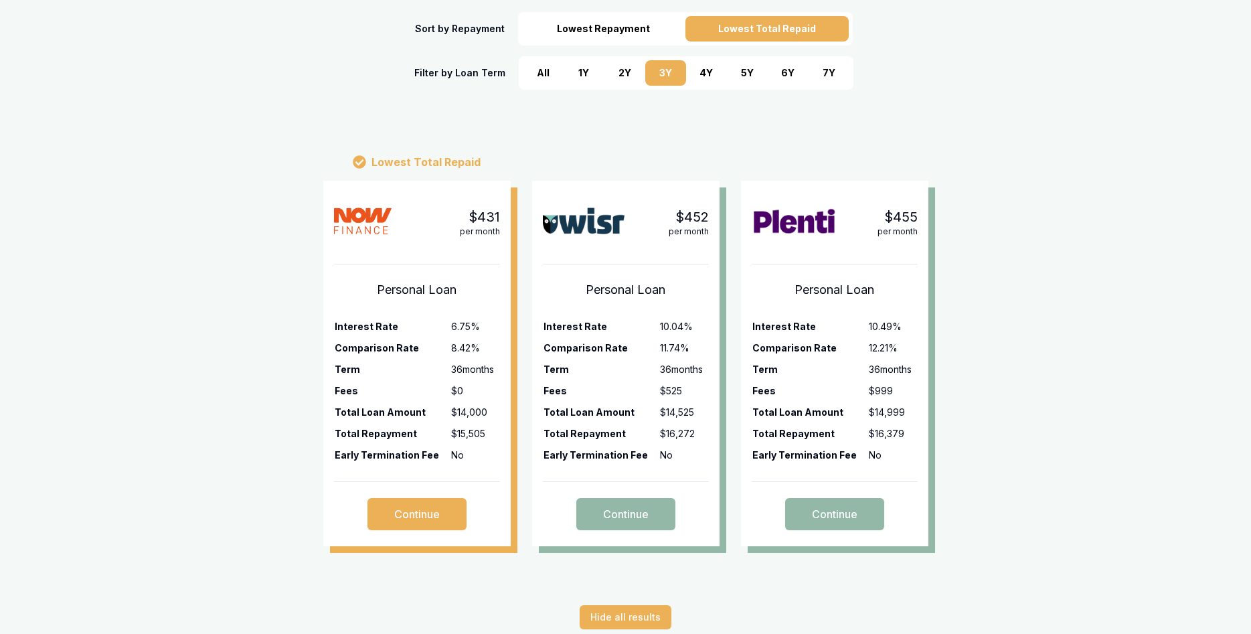
scroll to position [159, 0]
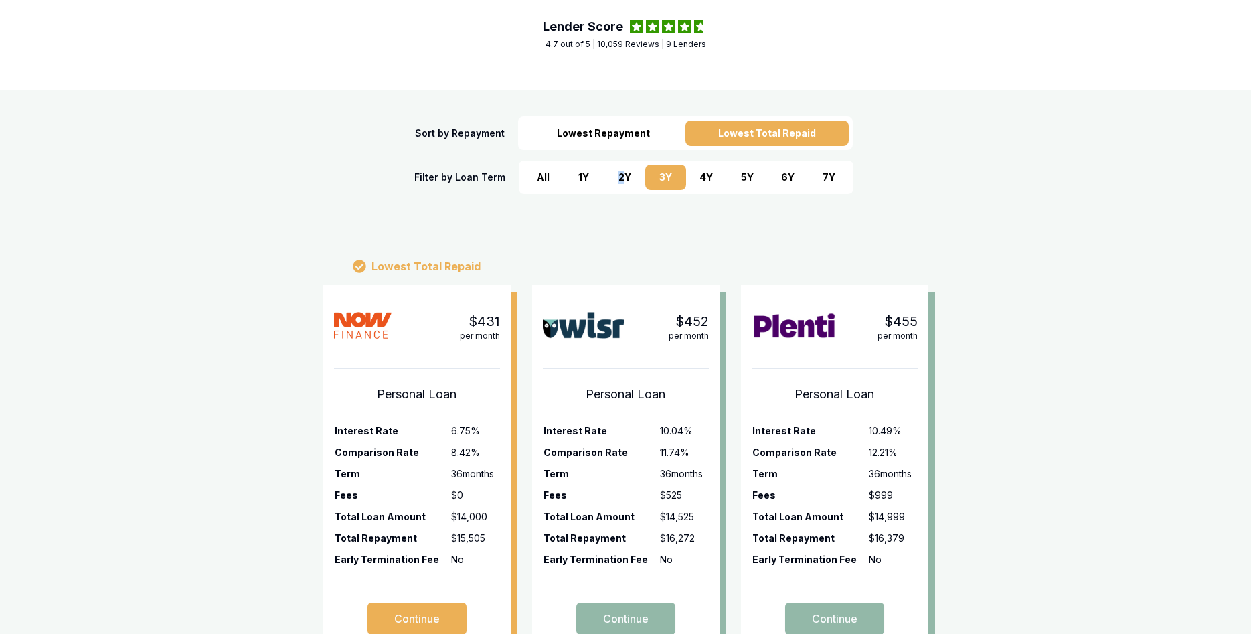
click at [620, 180] on div "2 Y" at bounding box center [624, 177] width 41 height 25
click at [673, 182] on div "3 Y" at bounding box center [665, 177] width 41 height 25
click at [631, 181] on div "2 Y" at bounding box center [624, 177] width 41 height 25
click at [704, 185] on div "4 Y" at bounding box center [706, 177] width 41 height 25
click at [676, 185] on div "3 Y" at bounding box center [665, 177] width 41 height 25
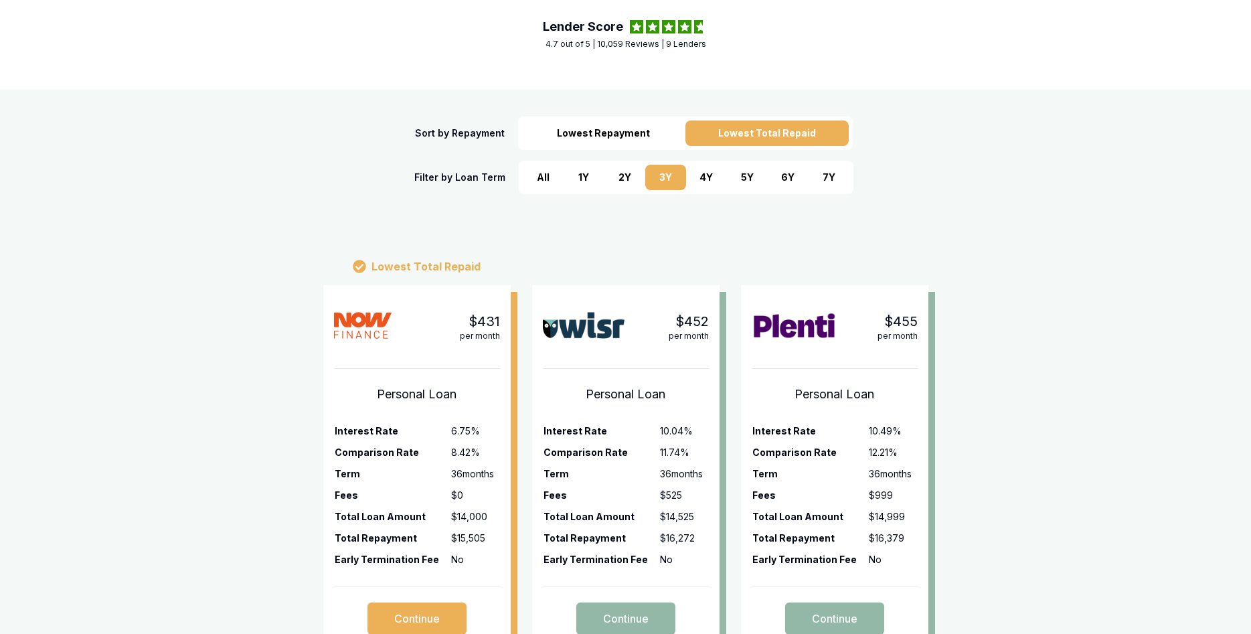
click at [654, 139] on div "Lowest Repayment" at bounding box center [603, 132] width 163 height 25
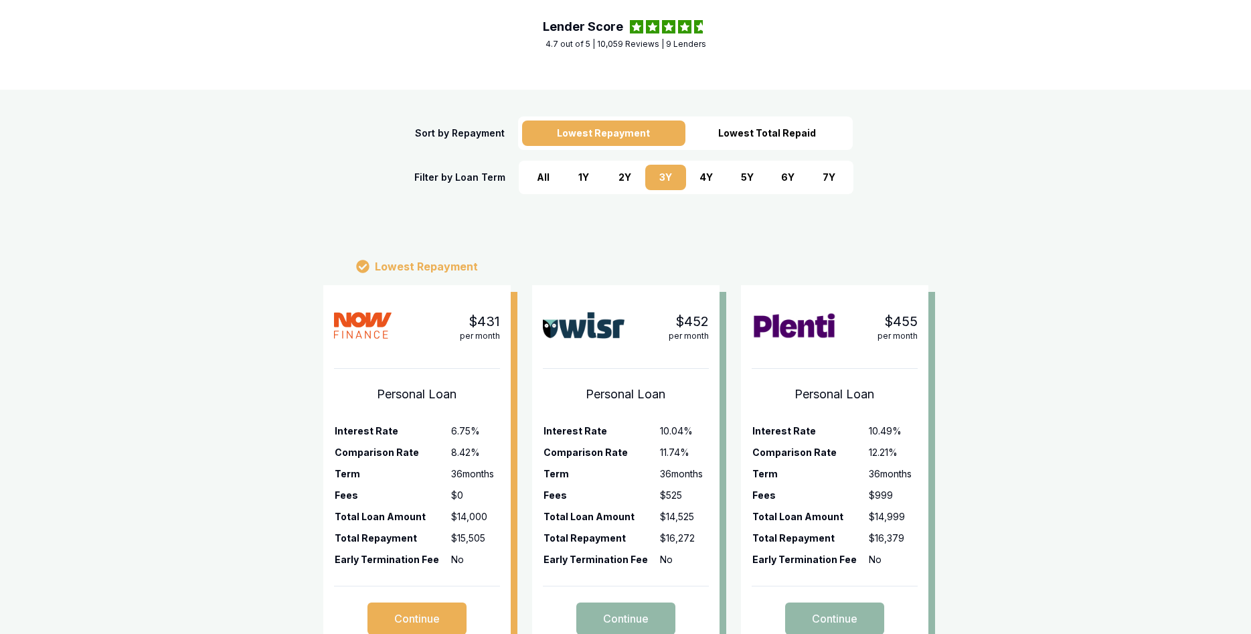
click at [716, 132] on div "Lowest Total Repaid" at bounding box center [766, 132] width 163 height 25
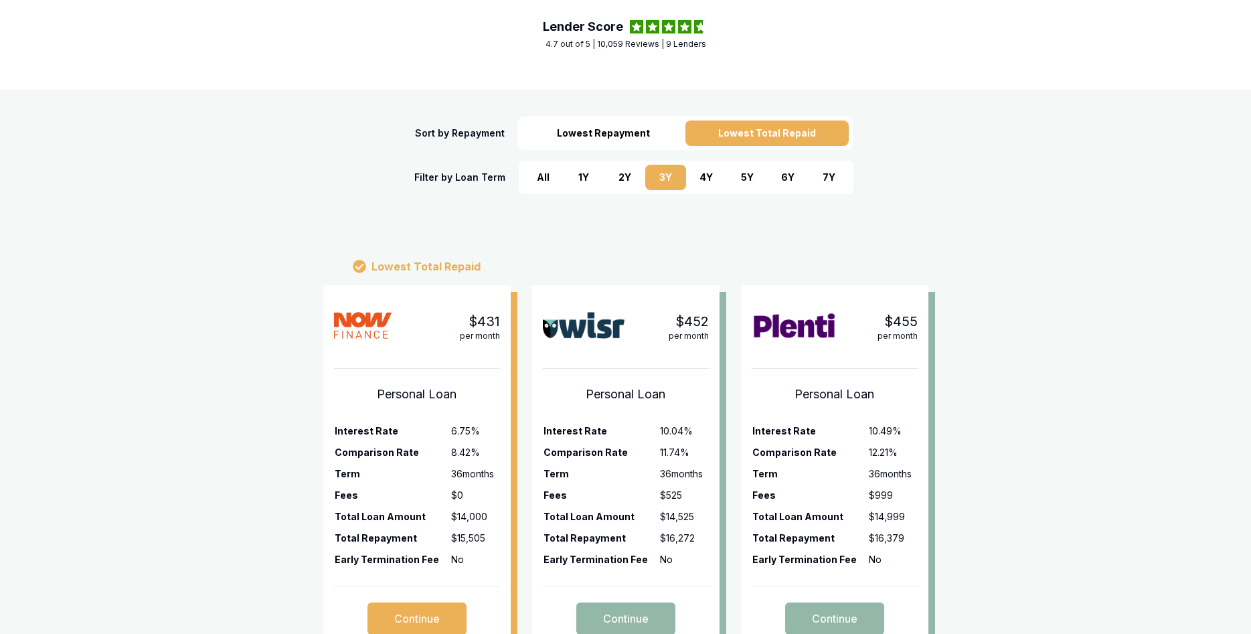
click at [652, 135] on div "Lowest Repayment" at bounding box center [603, 132] width 163 height 25
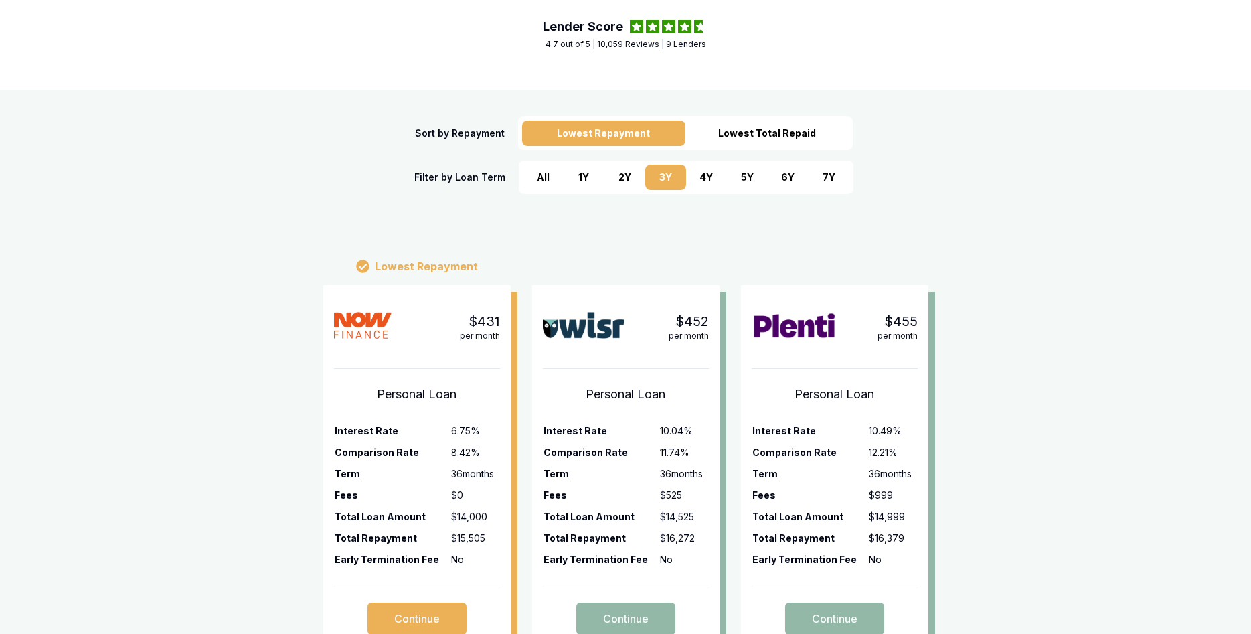
click at [723, 133] on div "Lowest Total Repaid" at bounding box center [766, 132] width 163 height 25
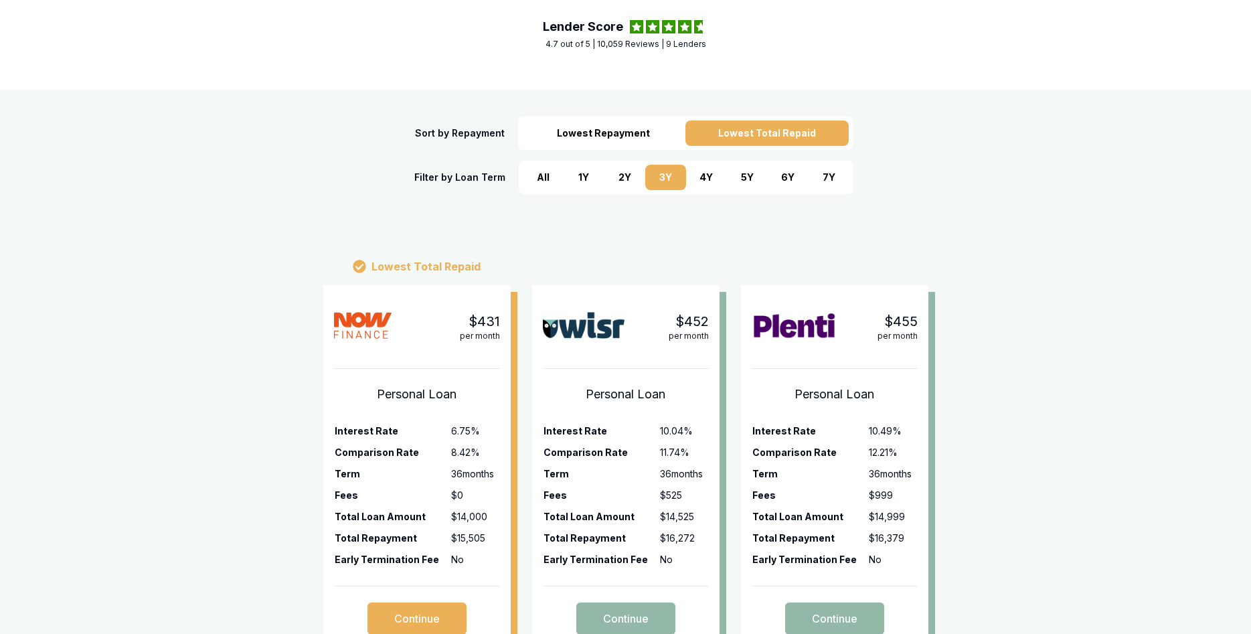
click at [712, 178] on div "4 Y" at bounding box center [706, 177] width 41 height 25
click at [818, 180] on div "7 Y" at bounding box center [828, 177] width 41 height 25
click at [671, 137] on div "Lowest Repayment" at bounding box center [603, 132] width 163 height 25
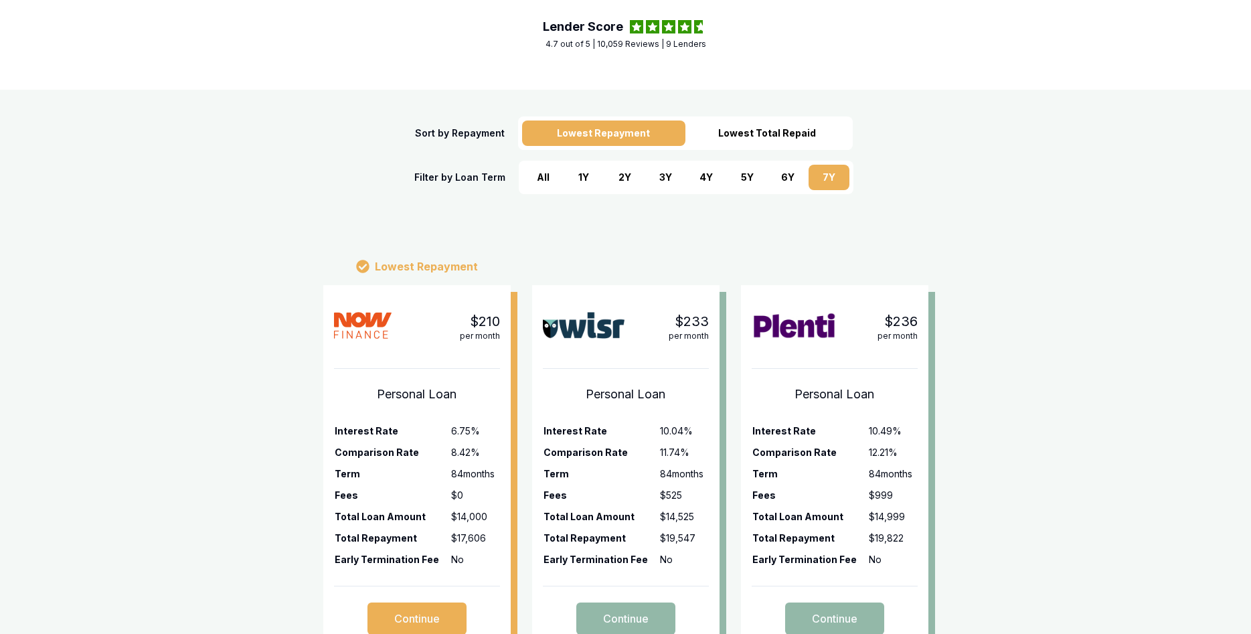
click at [743, 141] on div "Lowest Total Repaid" at bounding box center [766, 132] width 163 height 25
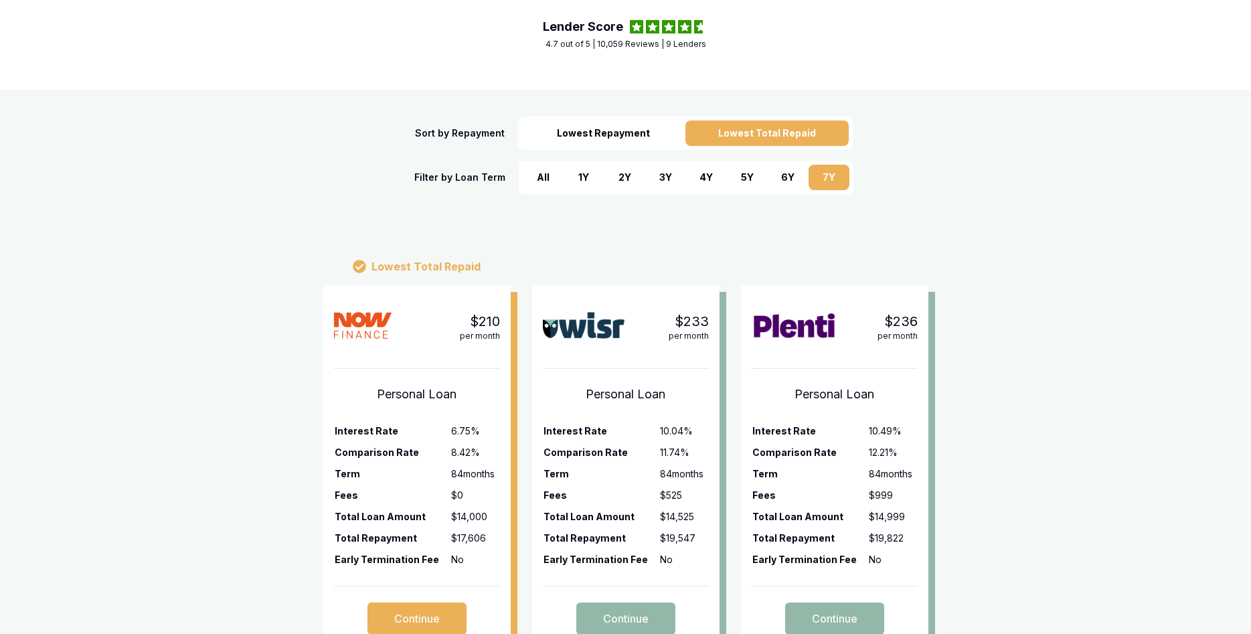
click at [646, 143] on div "Lowest Repayment" at bounding box center [603, 132] width 163 height 25
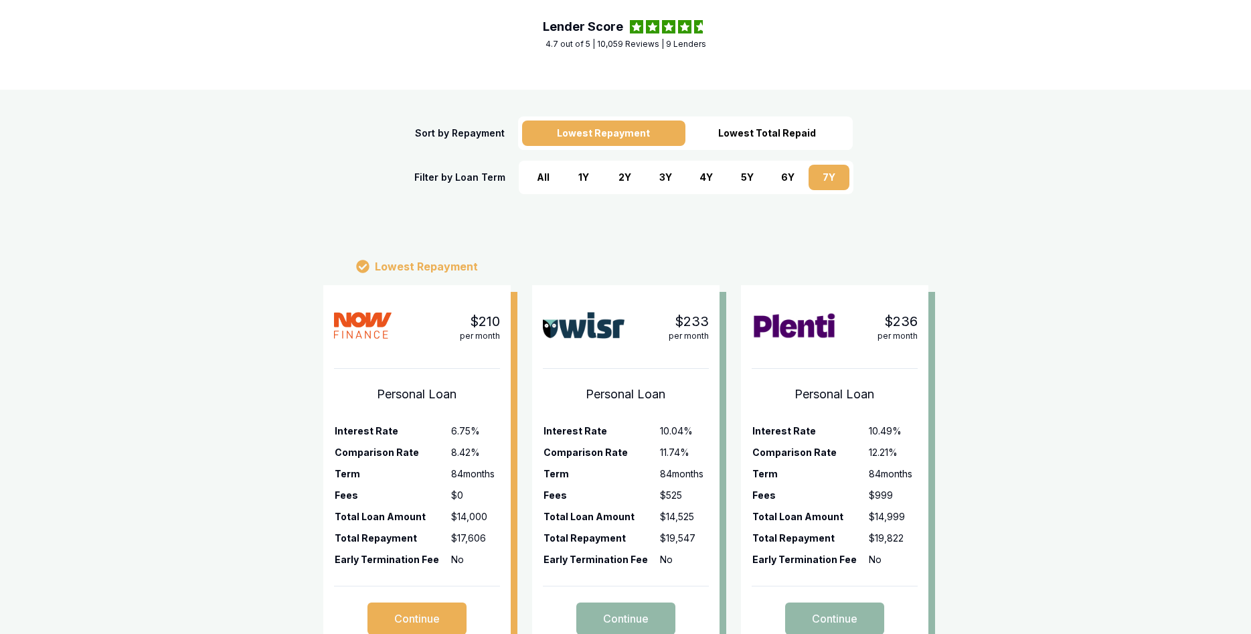
drag, startPoint x: 789, startPoint y: 177, endPoint x: 746, endPoint y: 177, distance: 43.5
click at [789, 177] on div "6 Y" at bounding box center [788, 177] width 41 height 25
click at [738, 178] on div "5 Y" at bounding box center [747, 177] width 41 height 25
click at [788, 187] on div "6 Y" at bounding box center [788, 177] width 41 height 25
click at [786, 137] on div "Lowest Total Repaid" at bounding box center [766, 132] width 163 height 25
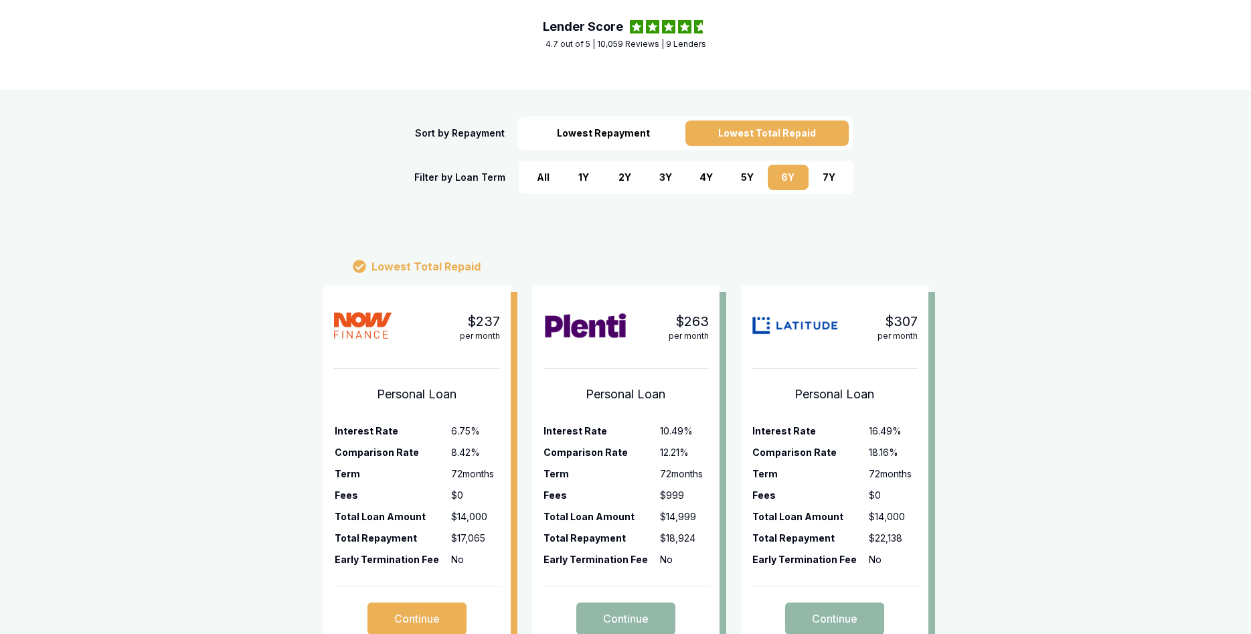
click at [652, 137] on div "Lowest Repayment" at bounding box center [603, 132] width 163 height 25
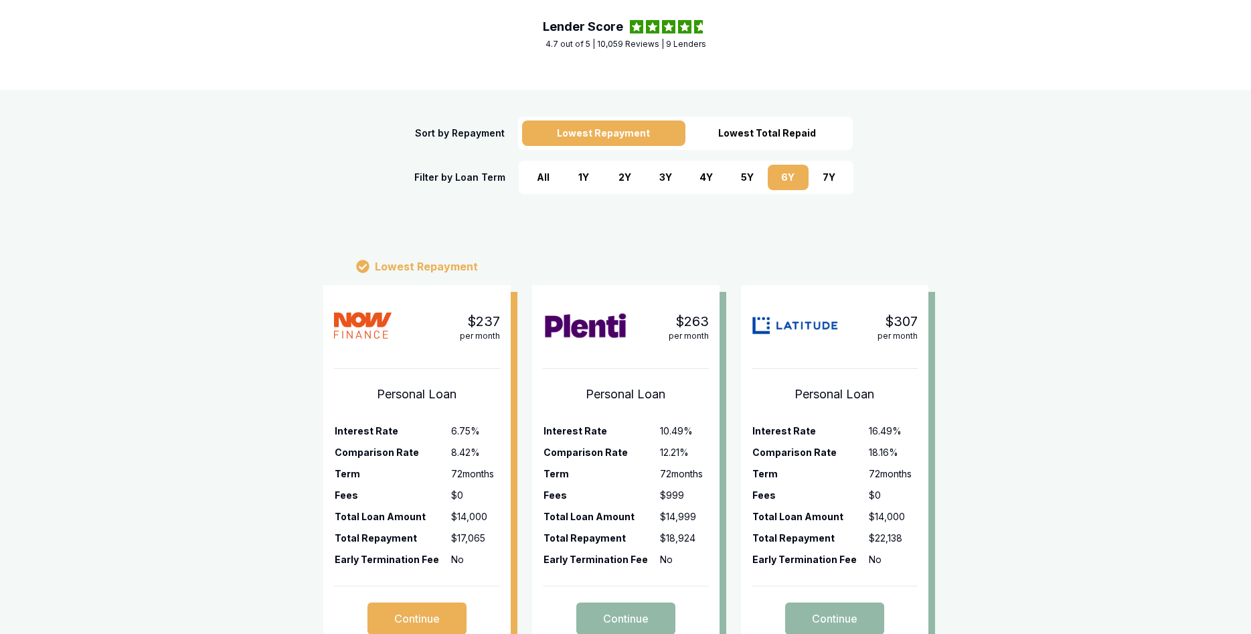
click at [688, 187] on div "4 Y" at bounding box center [706, 177] width 41 height 25
click at [665, 189] on div "3 Y" at bounding box center [665, 177] width 41 height 25
click at [584, 180] on div "1 Y" at bounding box center [583, 177] width 41 height 25
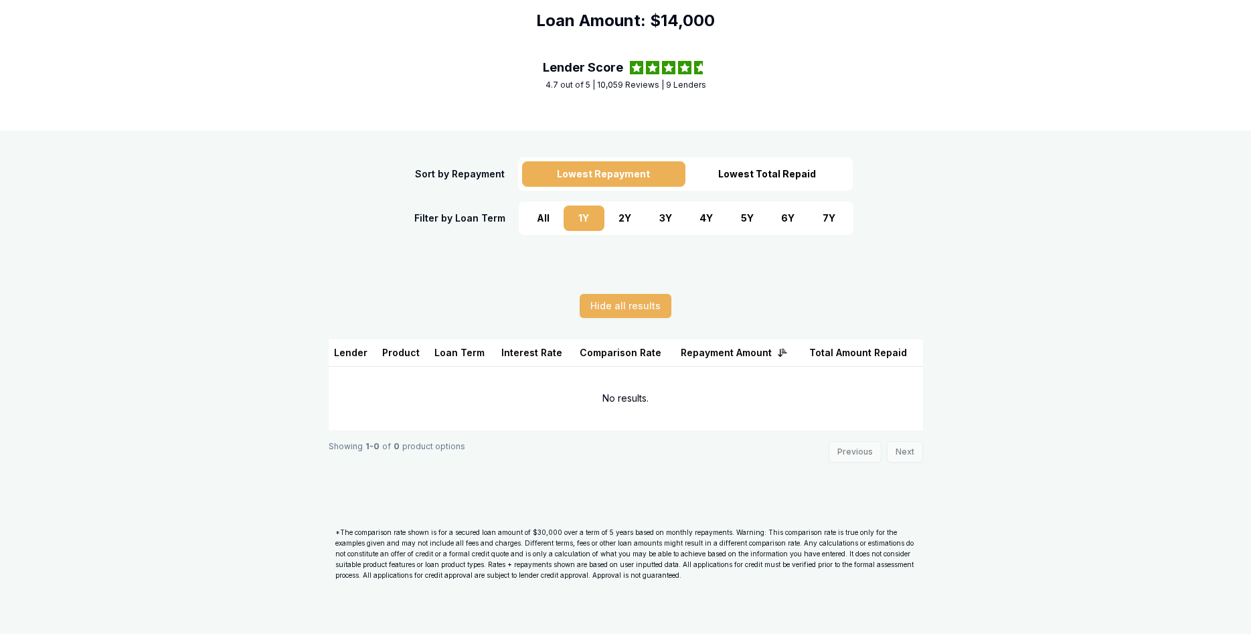
click at [621, 232] on div "All 1 Y 2 Y 3 Y 4 Y 5 Y 6 Y 7 Y" at bounding box center [686, 217] width 335 height 33
click at [621, 224] on div "2 Y" at bounding box center [624, 217] width 41 height 25
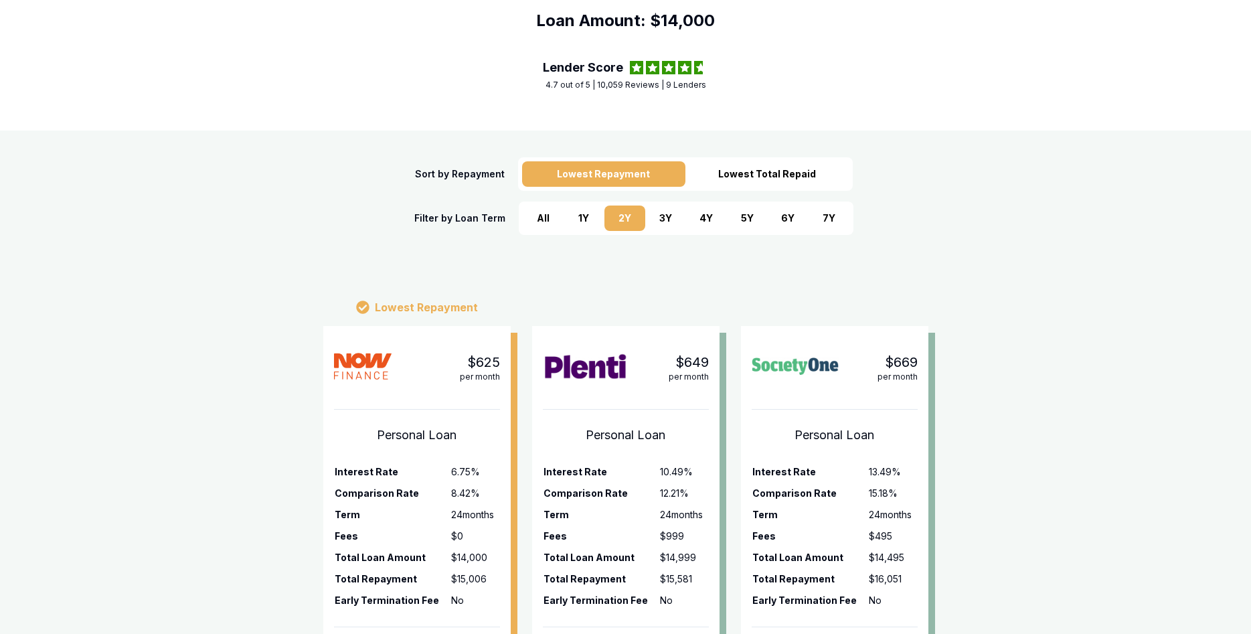
click at [663, 223] on div "3 Y" at bounding box center [665, 217] width 41 height 25
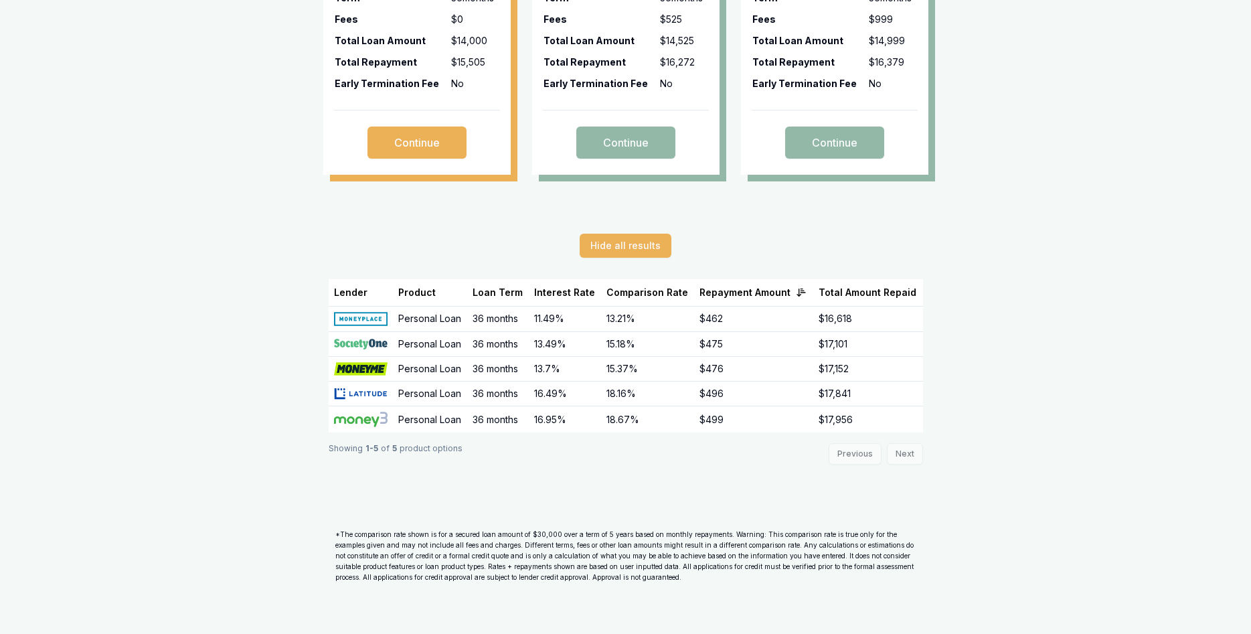
scroll to position [637, 0]
